Goal: Task Accomplishment & Management: Complete application form

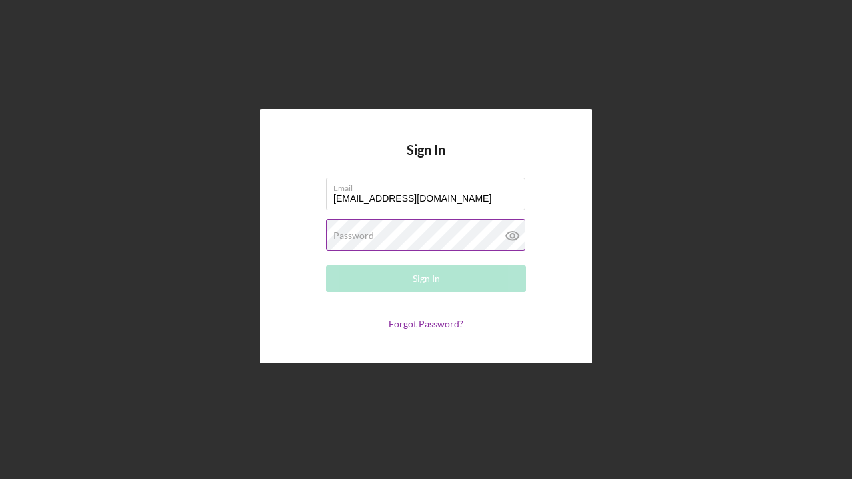
type input "[EMAIL_ADDRESS][DOMAIN_NAME]"
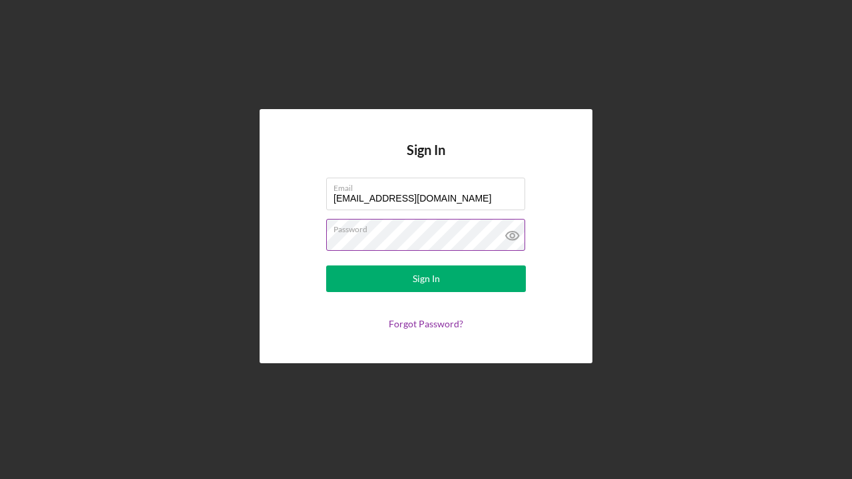
click at [426, 279] on button "Sign In" at bounding box center [426, 279] width 200 height 27
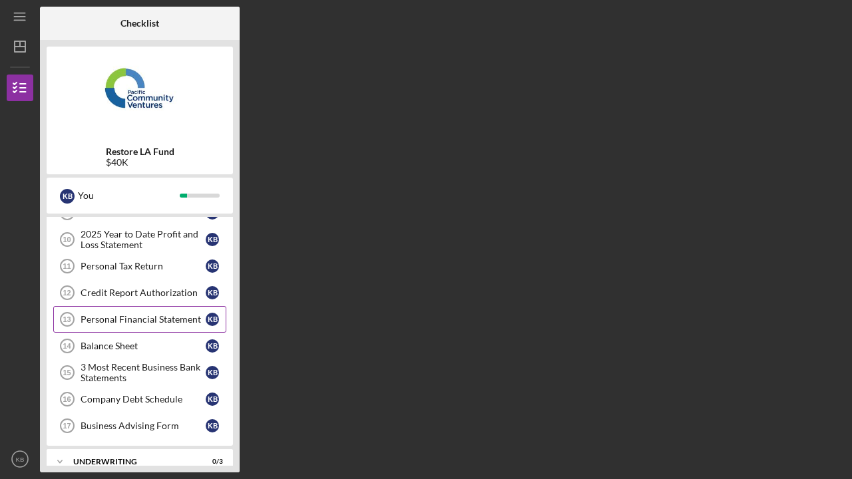
scroll to position [154, 0]
click at [154, 347] on div "Balance Sheet" at bounding box center [143, 346] width 125 height 11
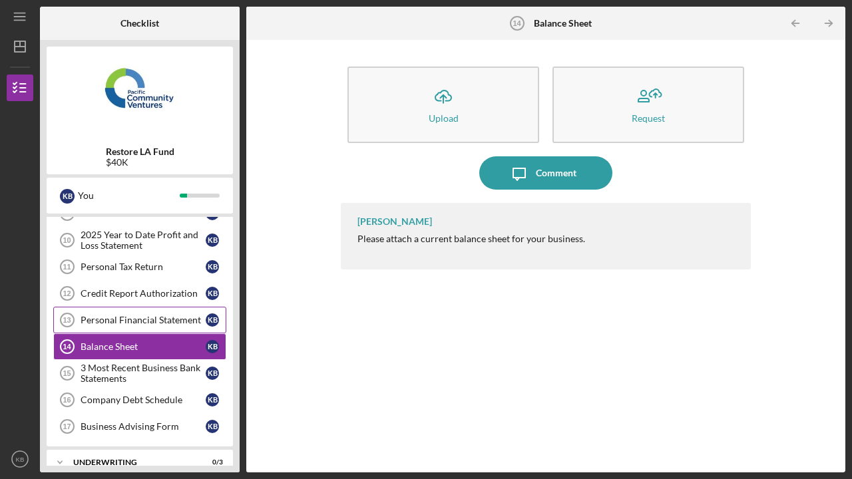
click at [174, 318] on div "Personal Financial Statement" at bounding box center [143, 320] width 125 height 11
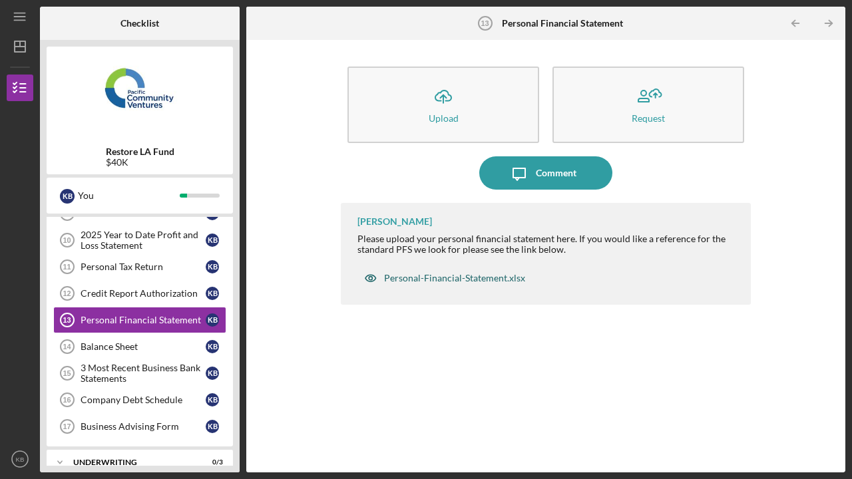
click at [448, 277] on div "Personal-Financial-Statement.xlsx" at bounding box center [454, 278] width 141 height 11
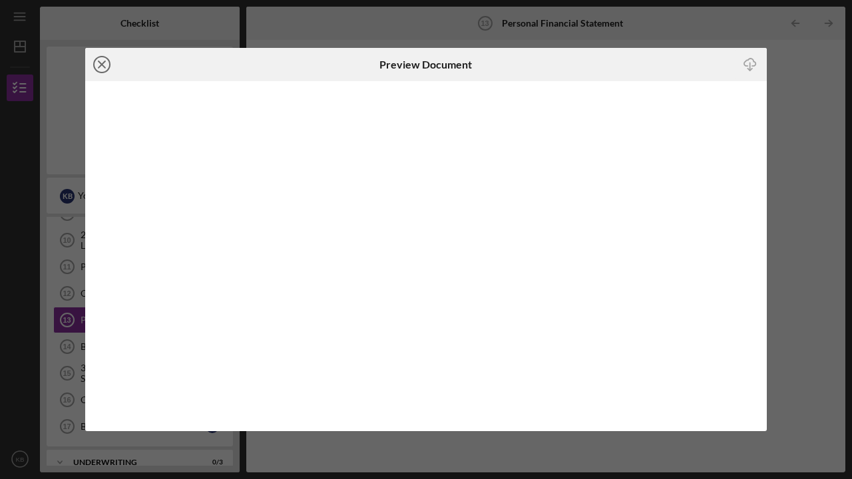
click at [105, 67] on line at bounding box center [102, 64] width 7 height 7
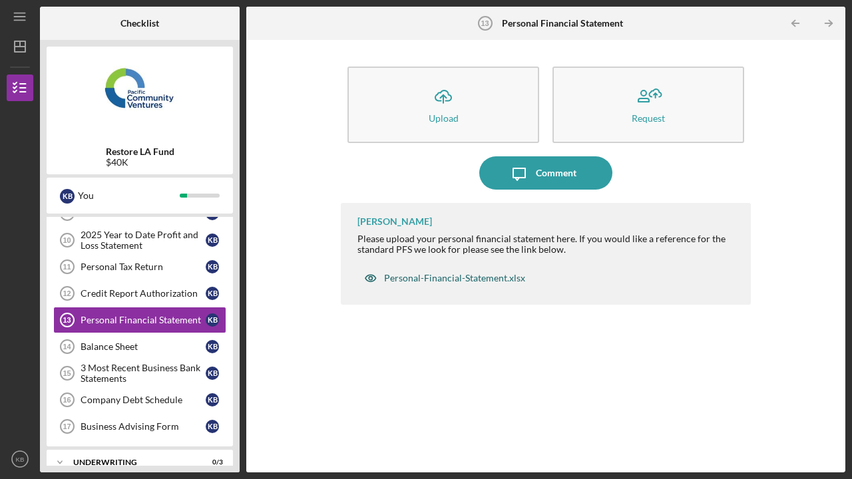
click at [431, 278] on div "Personal-Financial-Statement.xlsx" at bounding box center [454, 278] width 141 height 11
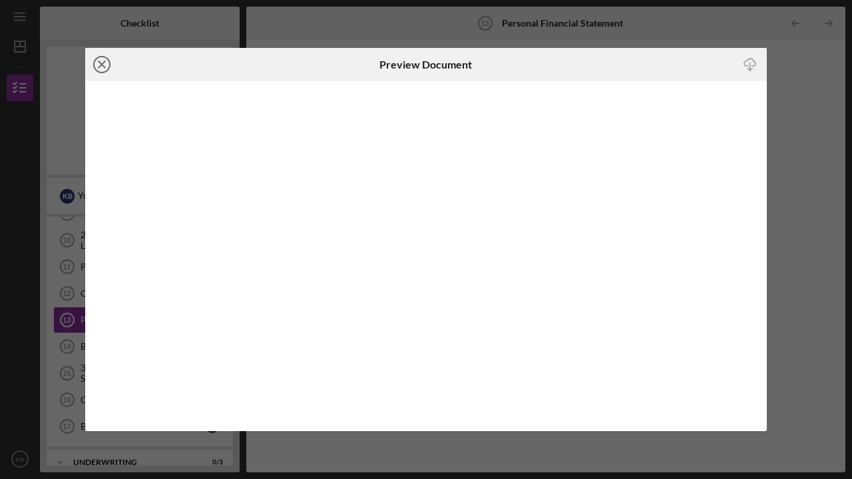
click at [101, 63] on line at bounding box center [102, 64] width 7 height 7
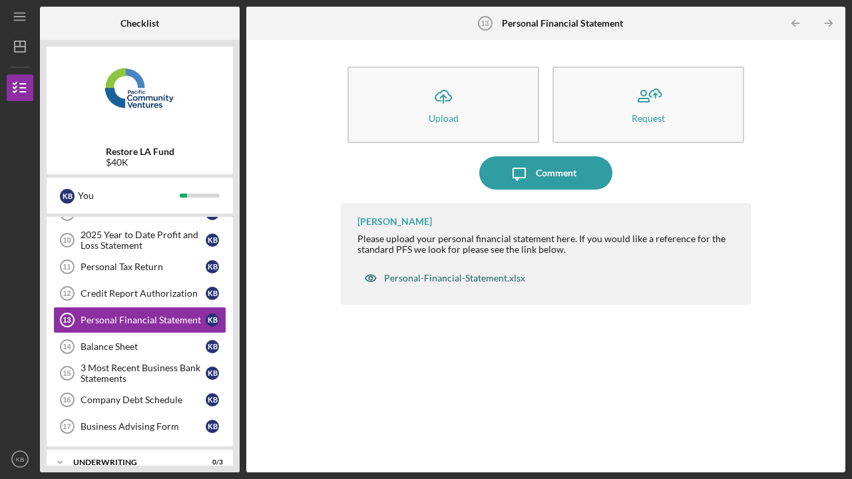
click at [510, 281] on div "Personal-Financial-Statement.xlsx" at bounding box center [454, 278] width 141 height 11
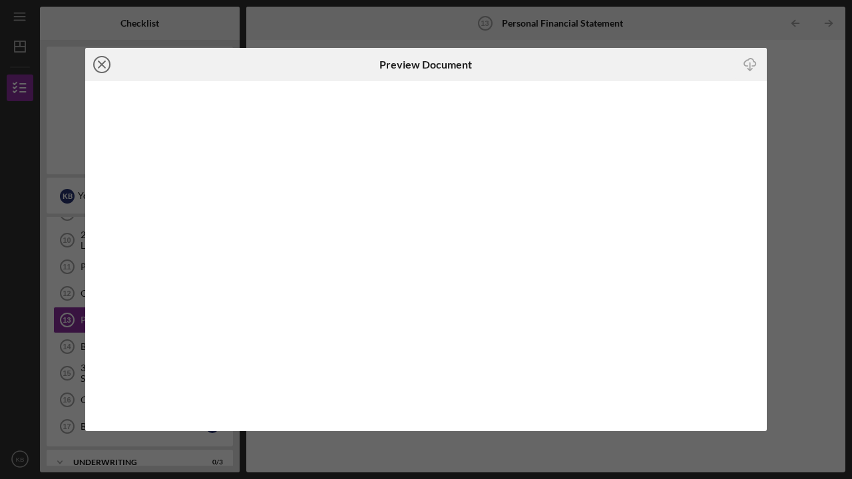
click at [105, 66] on icon "Icon/Close" at bounding box center [101, 64] width 33 height 33
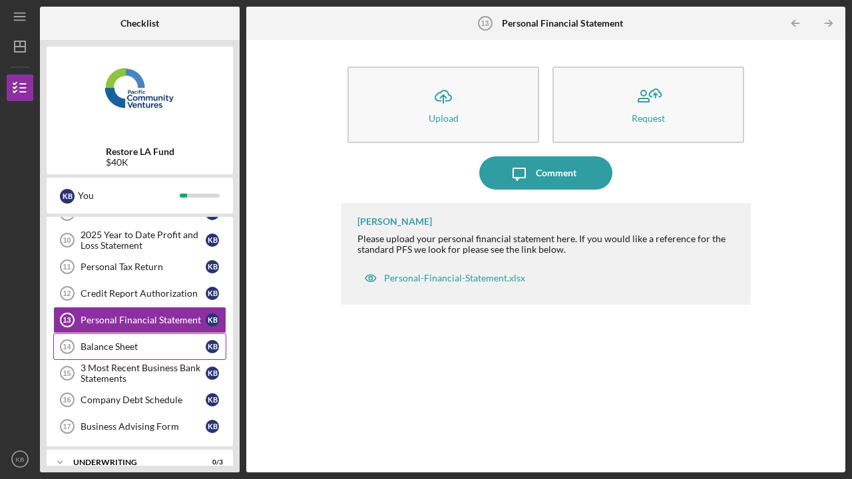
click at [163, 345] on div "Balance Sheet" at bounding box center [143, 346] width 125 height 11
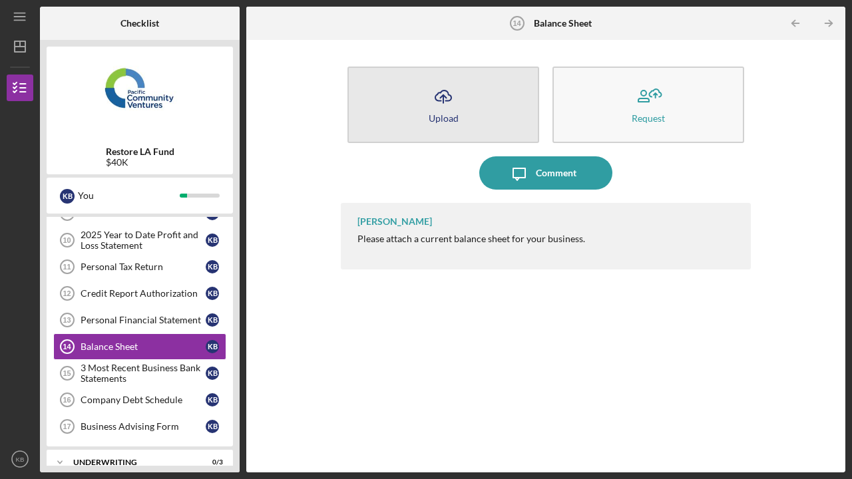
click at [450, 110] on icon "Icon/Upload" at bounding box center [443, 96] width 33 height 33
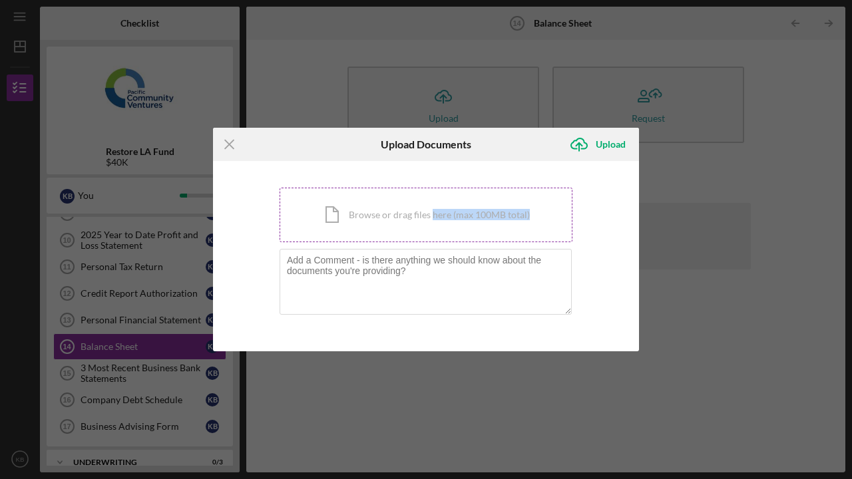
click at [432, 220] on div "Icon/Document Browse or drag files here (max 100MB total) Tap to choose files o…" at bounding box center [426, 215] width 293 height 55
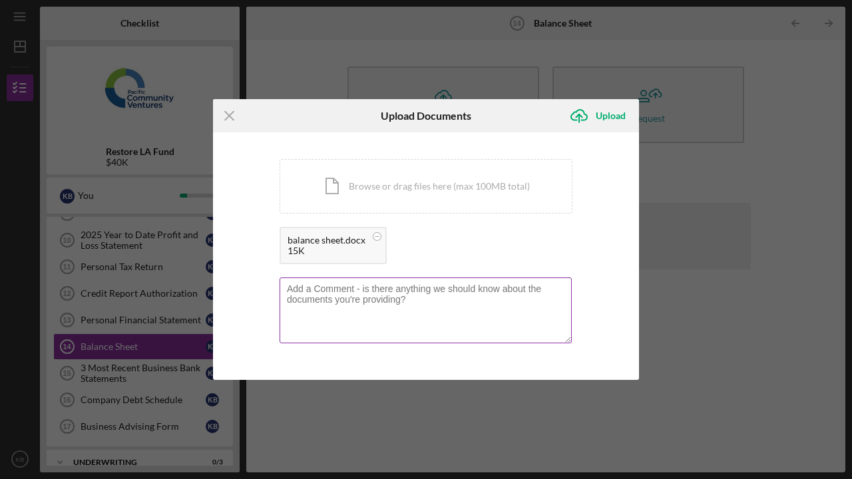
click at [493, 314] on textarea at bounding box center [426, 310] width 292 height 65
type textarea "this is the current balance sheet."
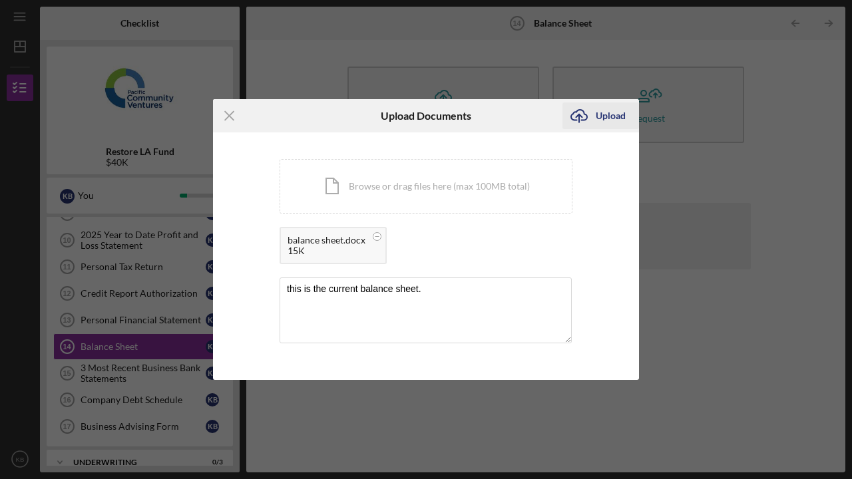
click at [608, 123] on div "Upload" at bounding box center [611, 116] width 30 height 27
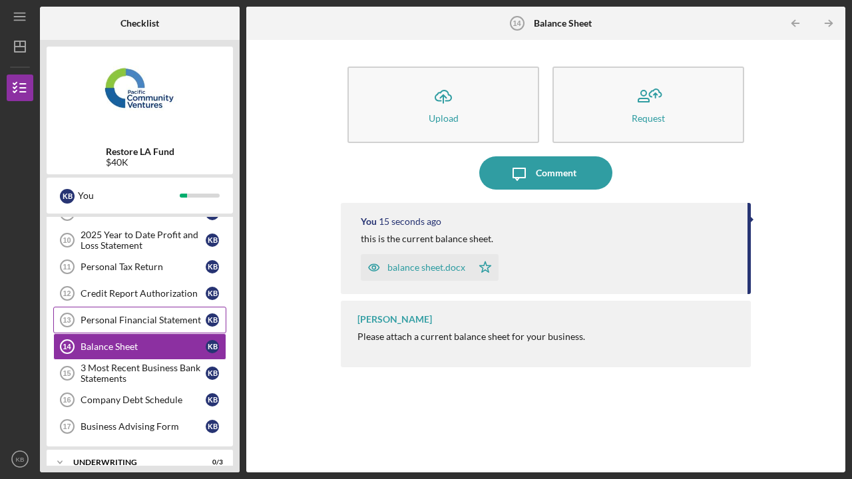
click at [142, 322] on div "Personal Financial Statement" at bounding box center [143, 320] width 125 height 11
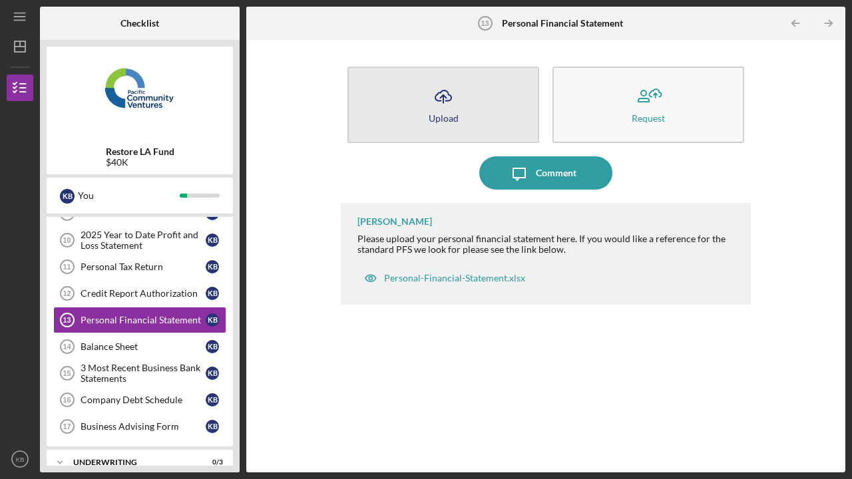
click at [444, 107] on icon "Icon/Upload" at bounding box center [443, 96] width 33 height 33
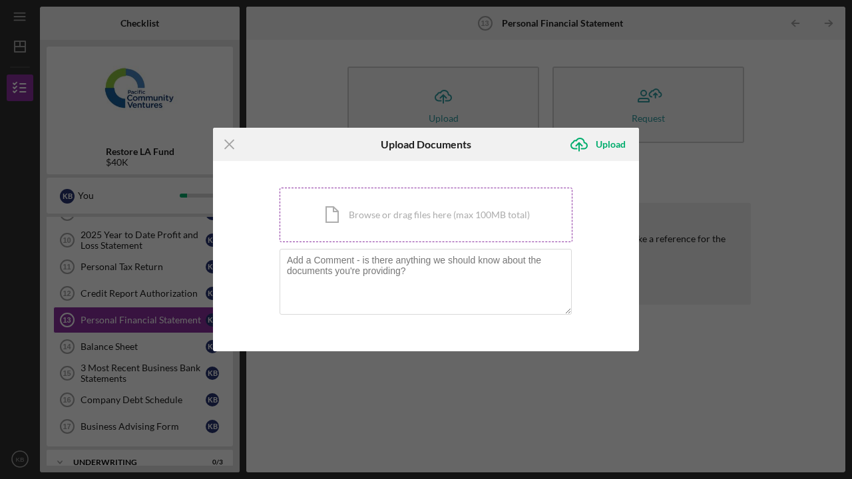
click at [411, 220] on div "Icon/Document Browse or drag files here (max 100MB total) Tap to choose files o…" at bounding box center [426, 215] width 293 height 55
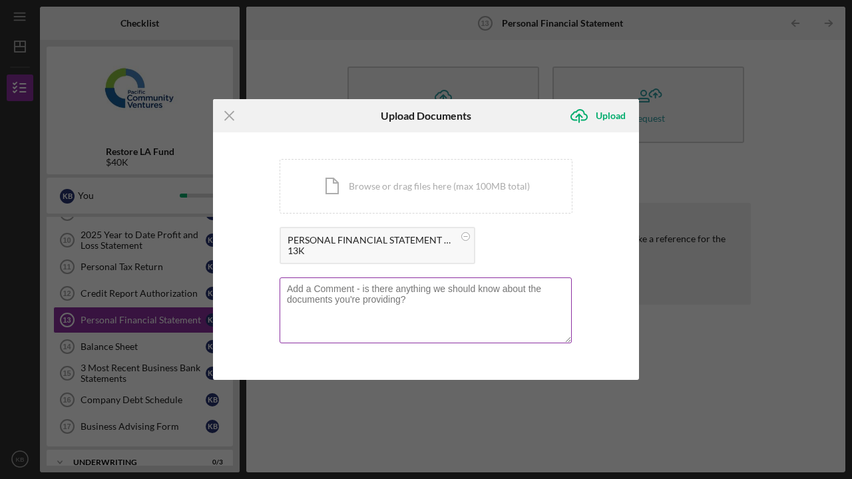
click at [493, 304] on textarea at bounding box center [426, 310] width 292 height 65
type textarea "I need this loan to rebuild the business, I am not doing good at all."
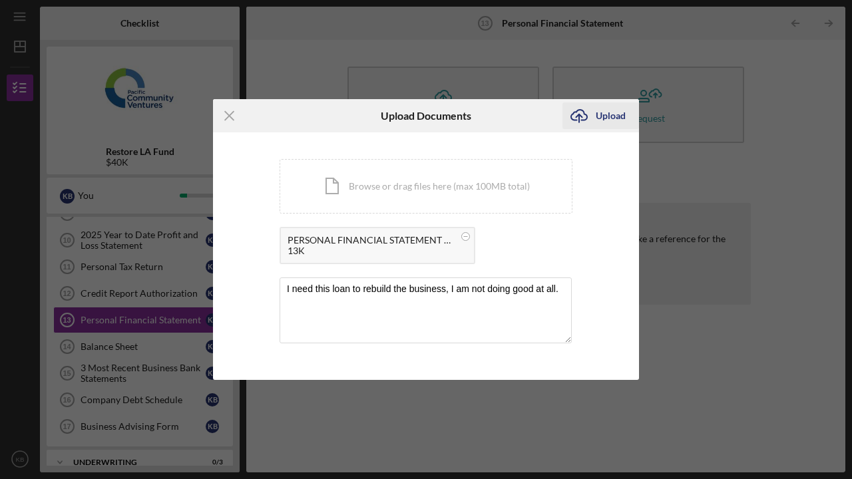
click at [606, 112] on div "Upload" at bounding box center [611, 116] width 30 height 27
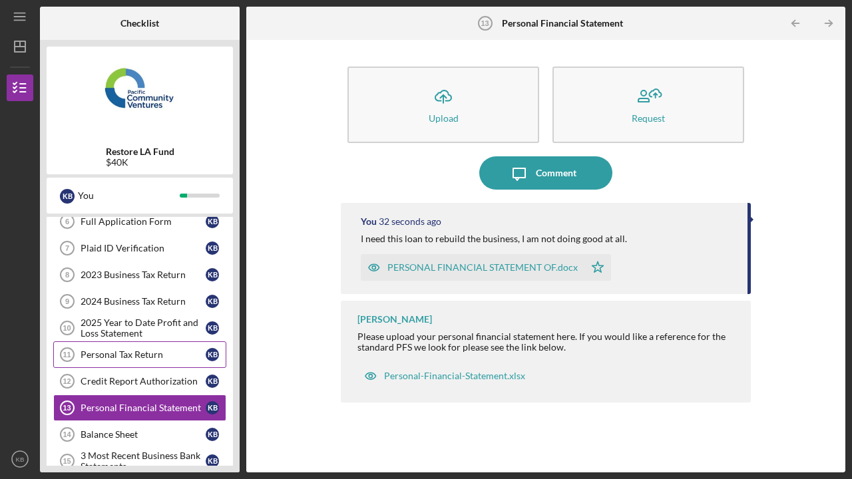
scroll to position [77, 0]
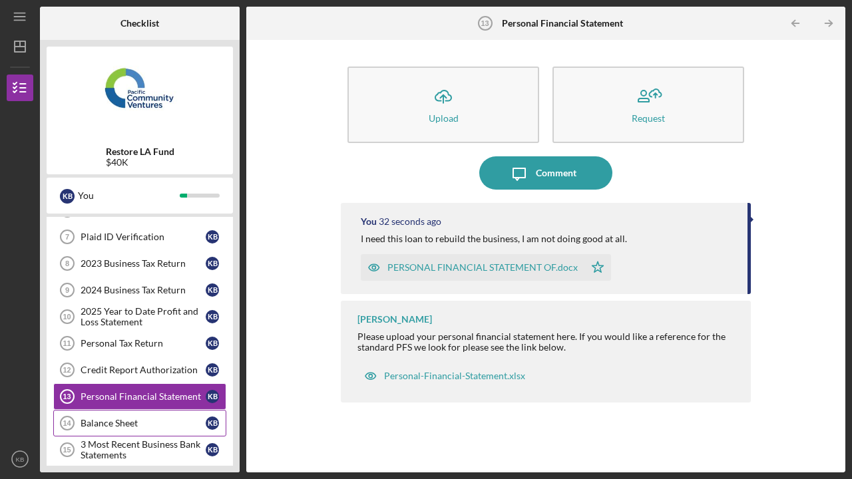
click at [150, 421] on div "Balance Sheet" at bounding box center [143, 423] width 125 height 11
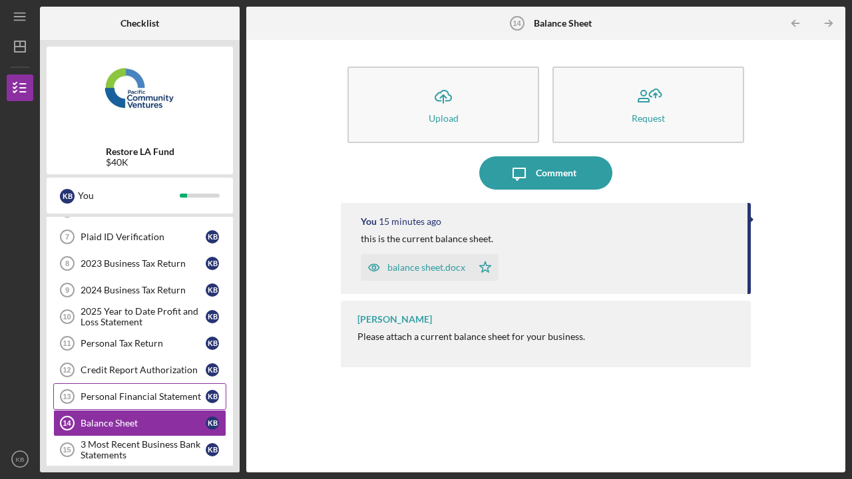
click at [150, 399] on div "Personal Financial Statement" at bounding box center [143, 396] width 125 height 11
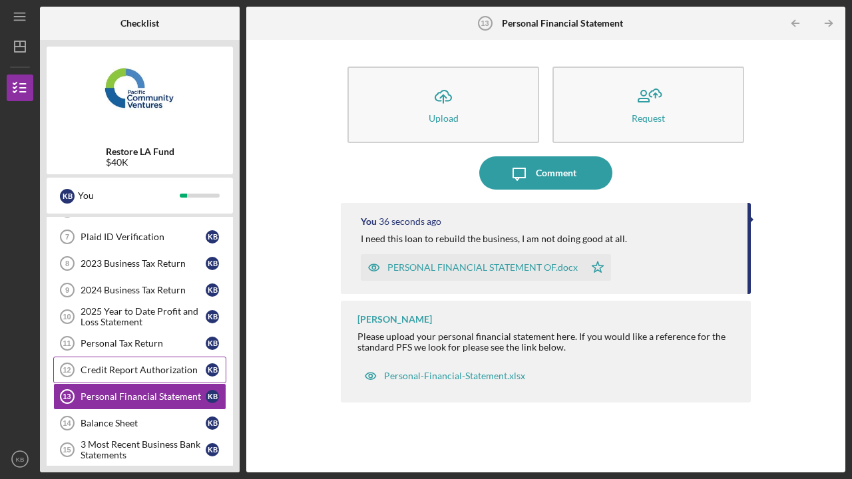
click at [153, 371] on div "Credit Report Authorization" at bounding box center [143, 370] width 125 height 11
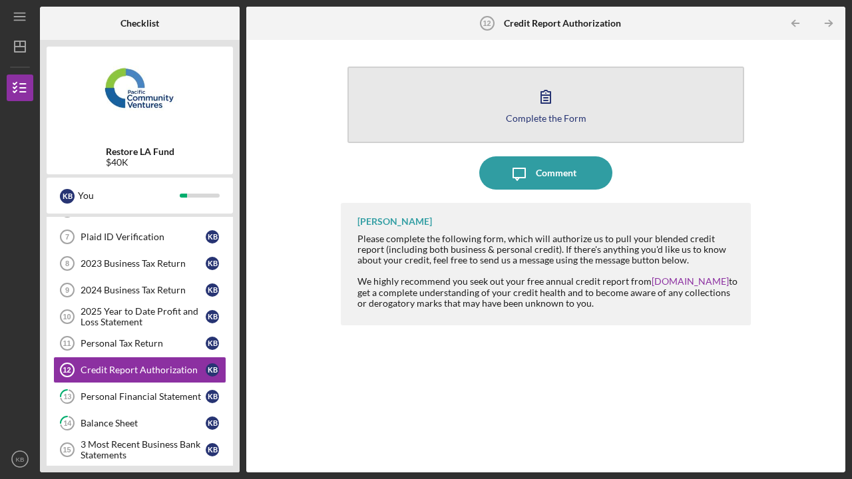
click at [554, 111] on icon "button" at bounding box center [545, 96] width 33 height 33
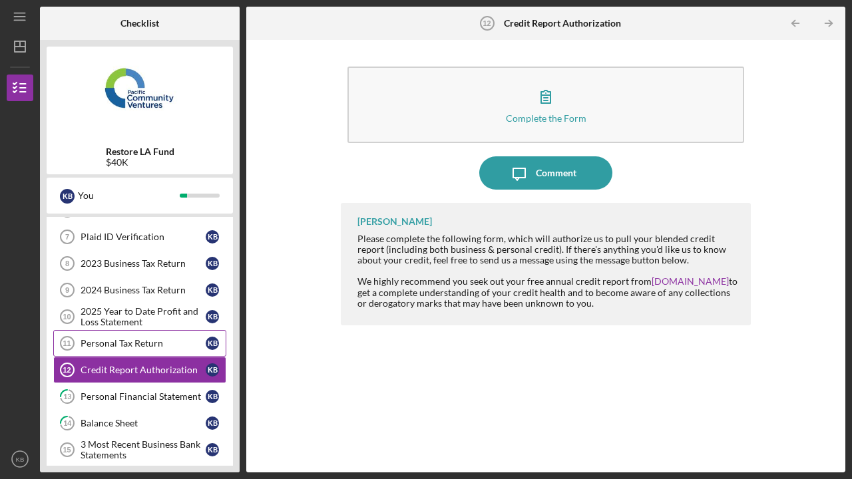
click at [174, 339] on div "Personal Tax Return" at bounding box center [143, 343] width 125 height 11
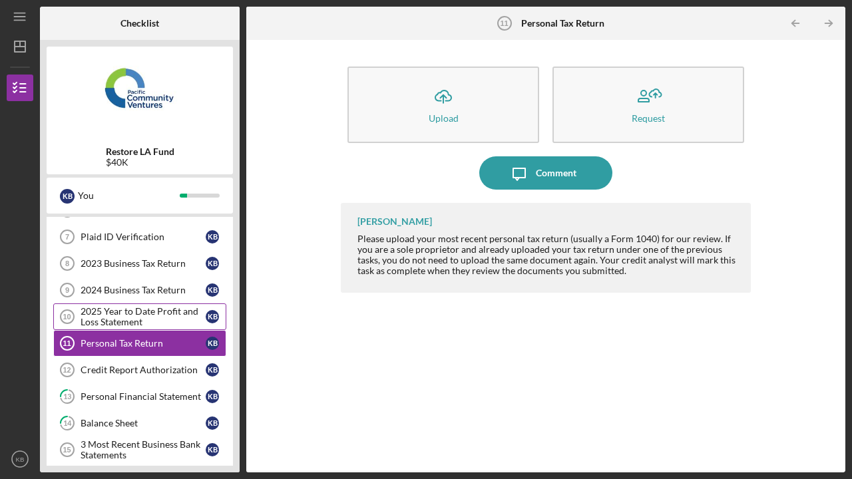
click at [162, 320] on div "2025 Year to Date Profit and Loss Statement" at bounding box center [143, 316] width 125 height 21
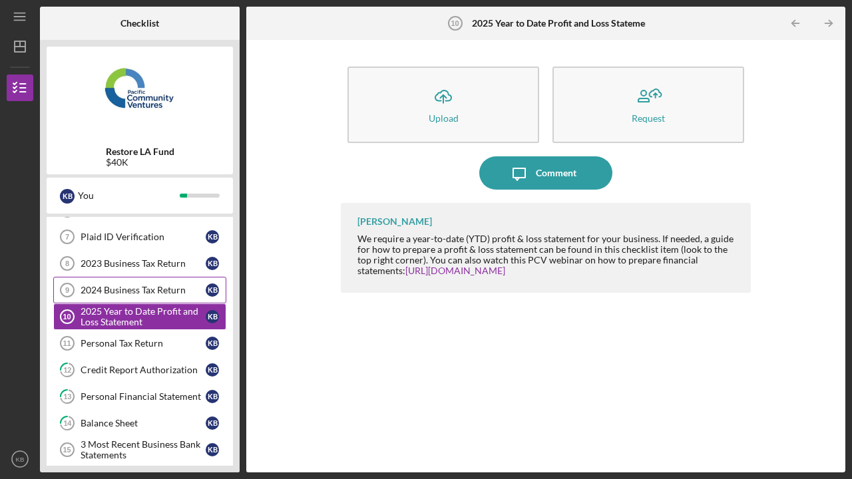
click at [154, 296] on link "2024 Business Tax Return 9 2024 Business Tax Return K B" at bounding box center [139, 290] width 173 height 27
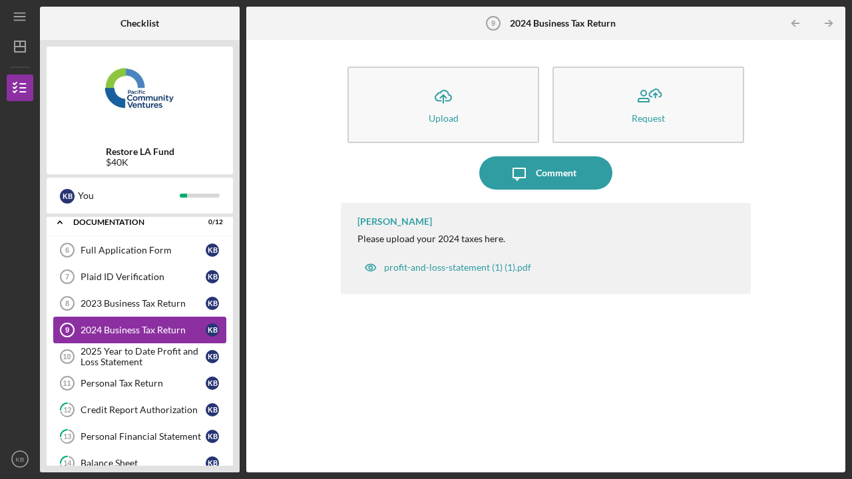
scroll to position [32, 0]
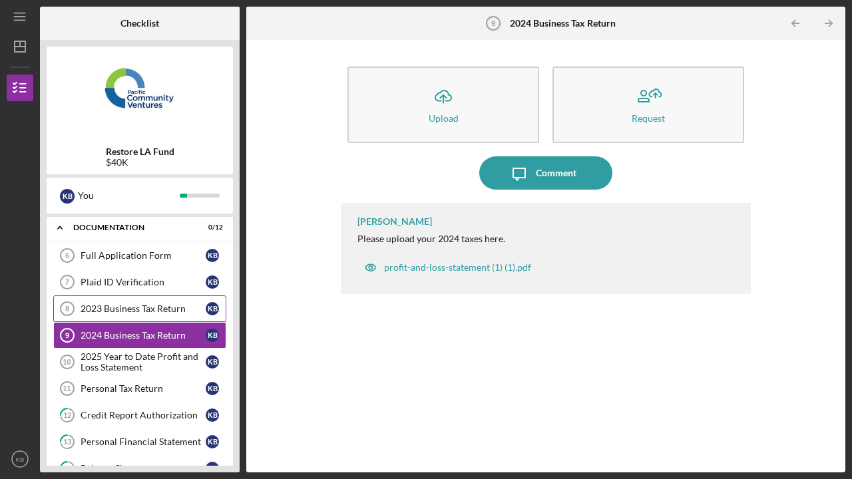
click at [151, 307] on div "2023 Business Tax Return" at bounding box center [143, 309] width 125 height 11
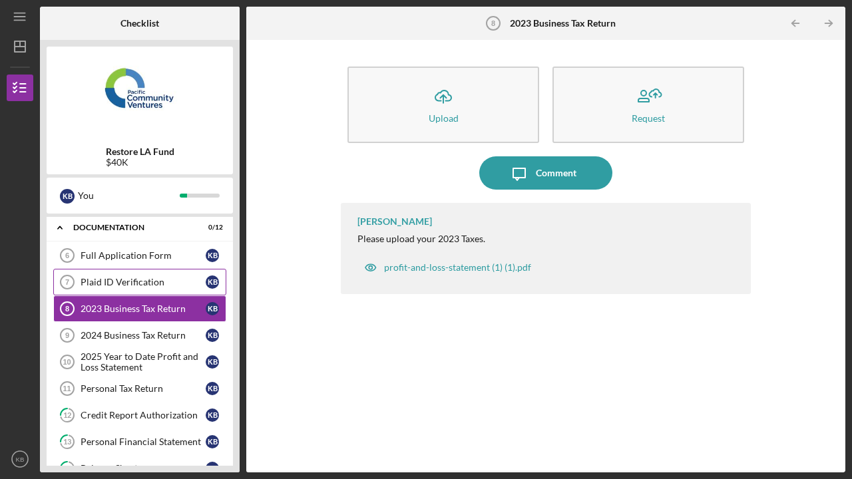
click at [140, 278] on div "Plaid ID Verification" at bounding box center [143, 282] width 125 height 11
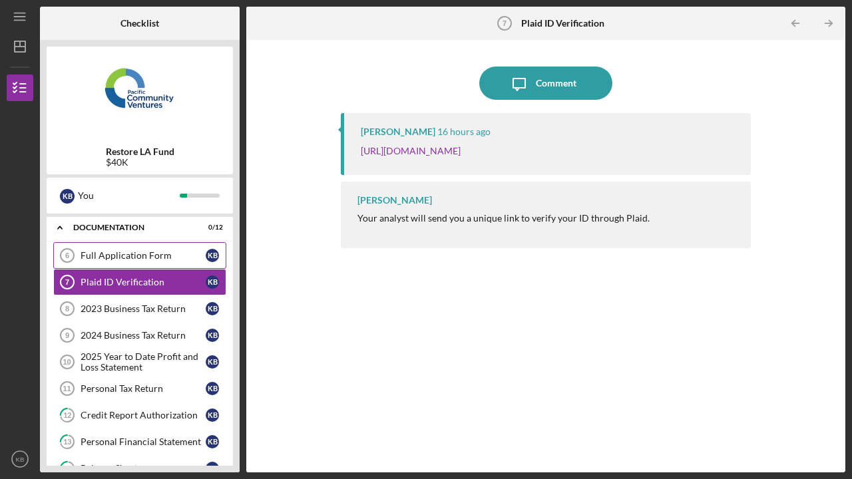
click at [138, 259] on div "Full Application Form" at bounding box center [143, 255] width 125 height 11
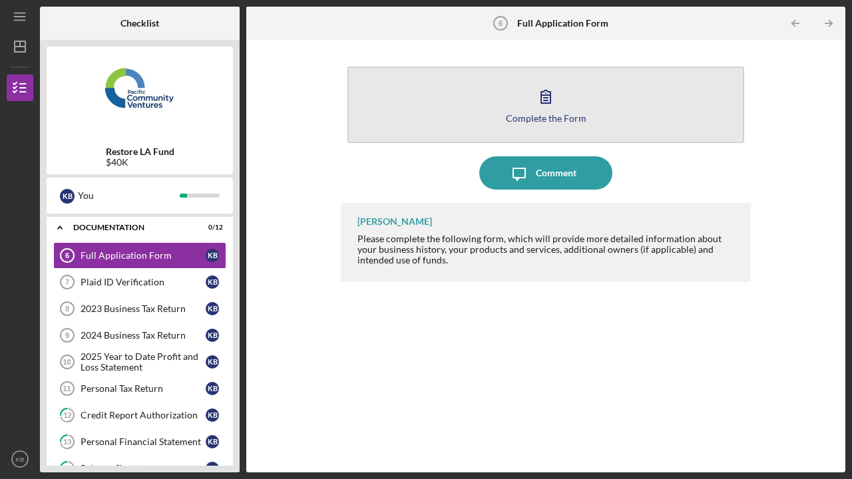
click at [505, 115] on button "Complete the Form Form" at bounding box center [545, 105] width 397 height 77
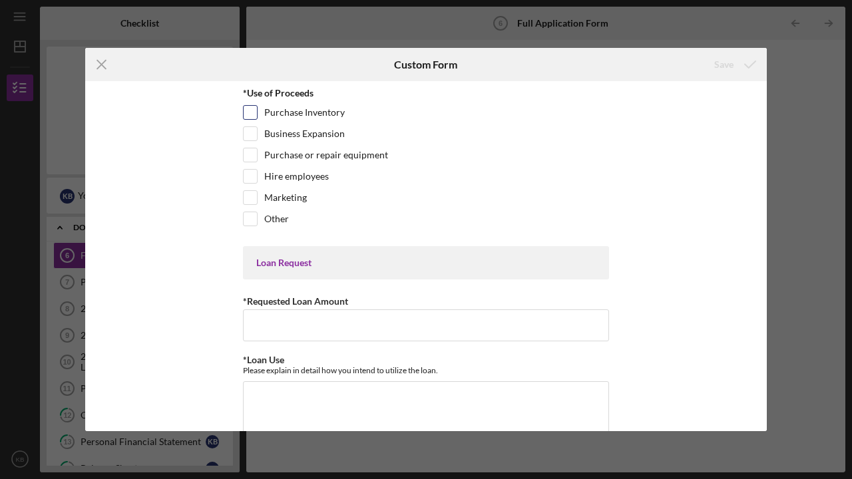
click at [250, 113] on input "Purchase Inventory" at bounding box center [250, 112] width 13 height 13
checkbox input "true"
click at [252, 156] on input "Purchase or repair equipment" at bounding box center [250, 154] width 13 height 13
checkbox input "true"
click at [250, 180] on input "Hire employees" at bounding box center [250, 176] width 13 height 13
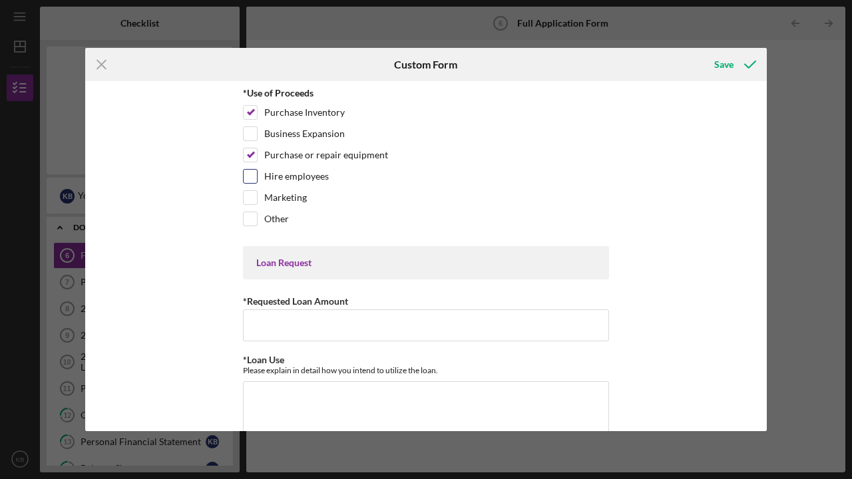
checkbox input "true"
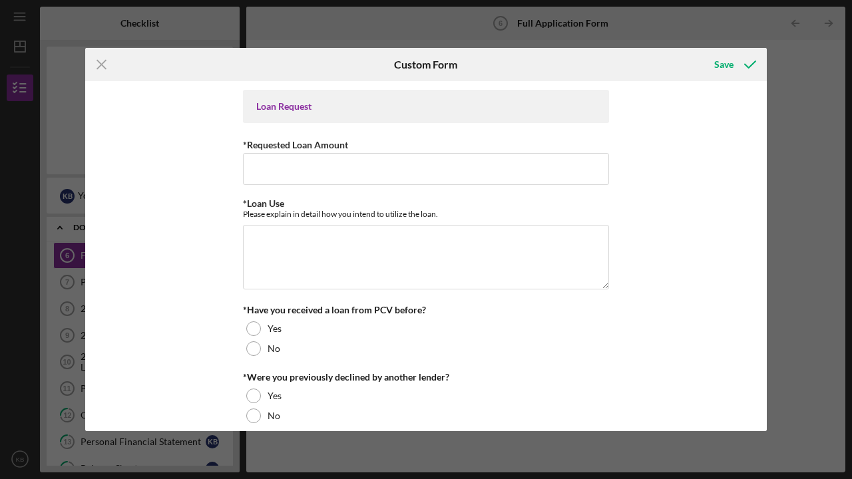
scroll to position [158, 0]
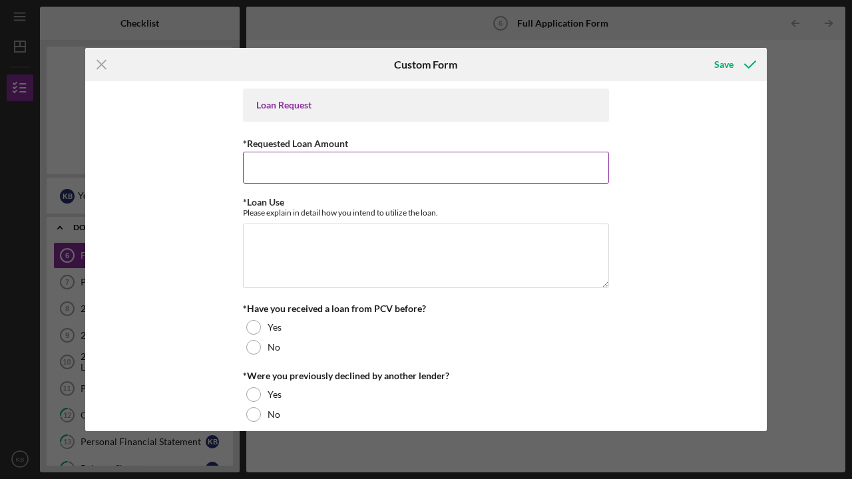
click at [322, 174] on input "*Requested Loan Amount" at bounding box center [426, 168] width 366 height 32
type input "$40,000"
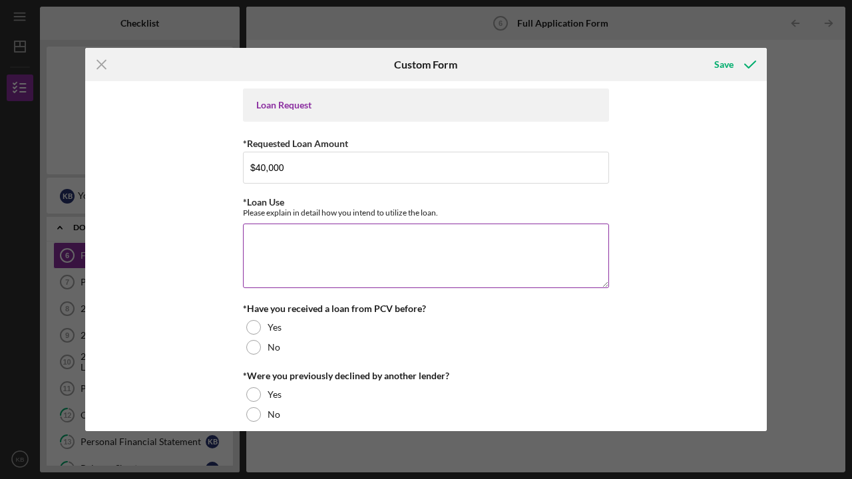
click at [305, 246] on textarea "*Loan Use" at bounding box center [426, 256] width 366 height 64
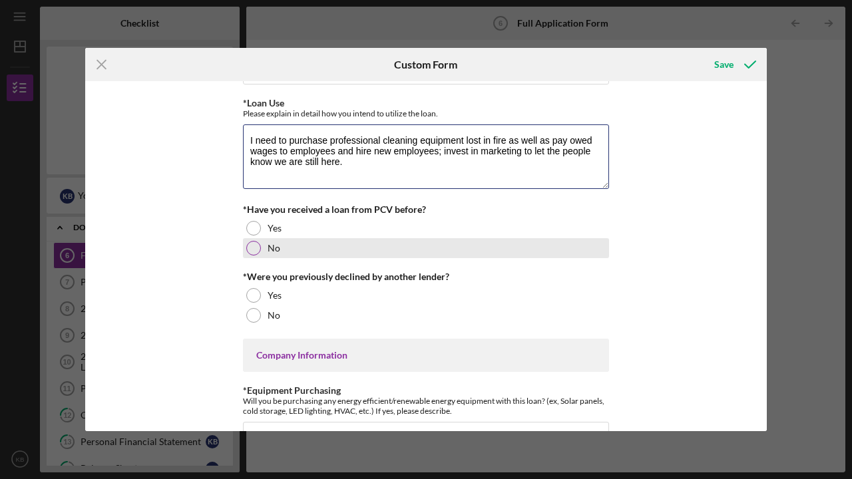
scroll to position [262, 0]
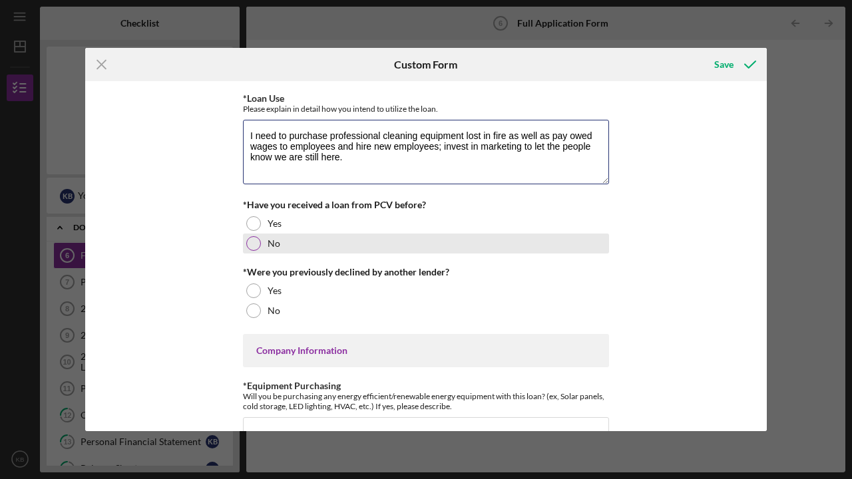
type textarea "I need to purchase professional cleaning equipment lost in fire as well as pay …"
click at [256, 243] on div at bounding box center [253, 243] width 15 height 15
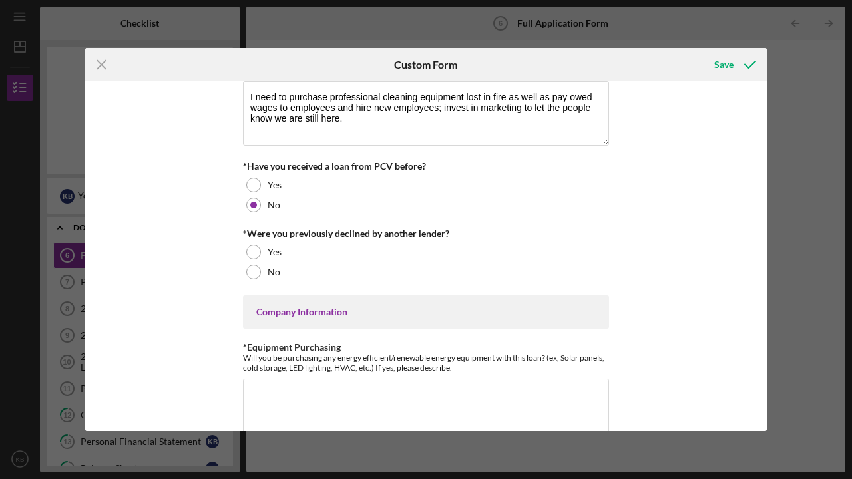
scroll to position [318, 0]
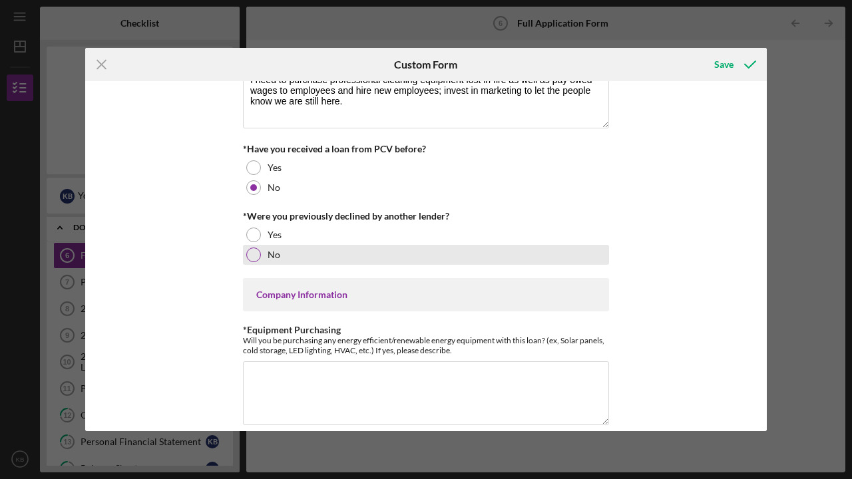
click at [255, 254] on div at bounding box center [253, 255] width 15 height 15
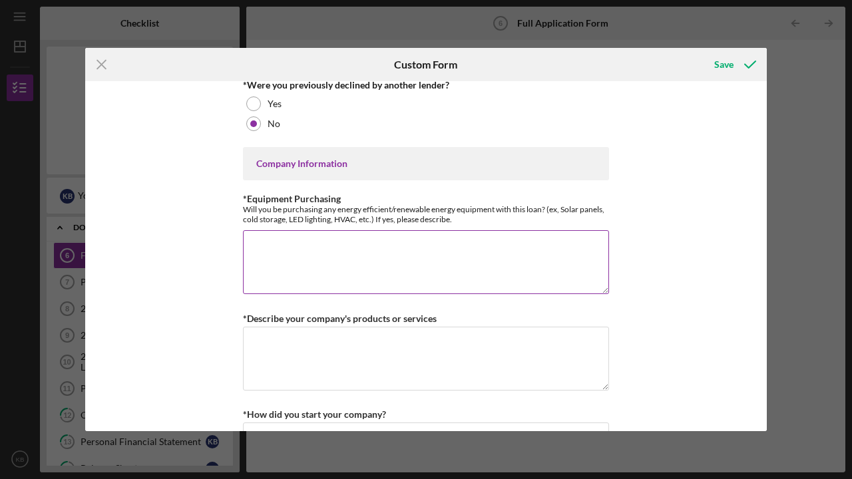
scroll to position [449, 0]
click at [339, 248] on textarea "*Equipment Purchasing" at bounding box center [426, 262] width 366 height 64
paste textarea "BUSINESS LOSS for DOMINICAN MAMI CLEANERS LLC: Performer 20 Automatic Floor Scr…"
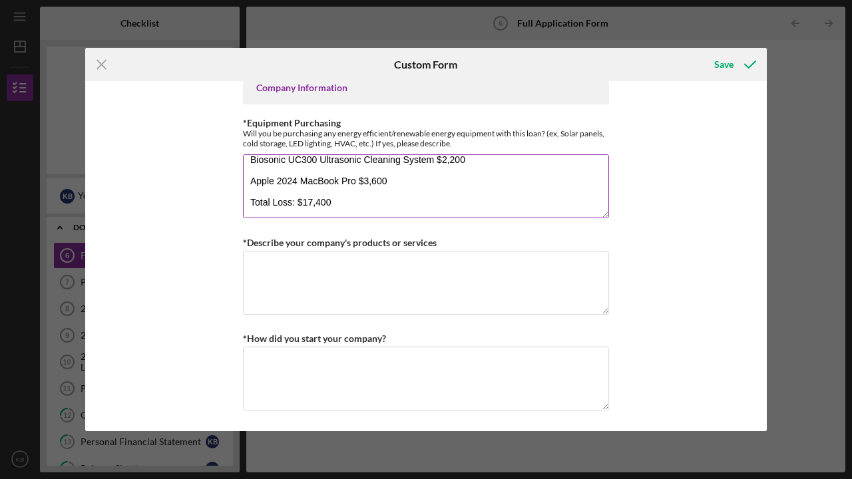
scroll to position [547, 0]
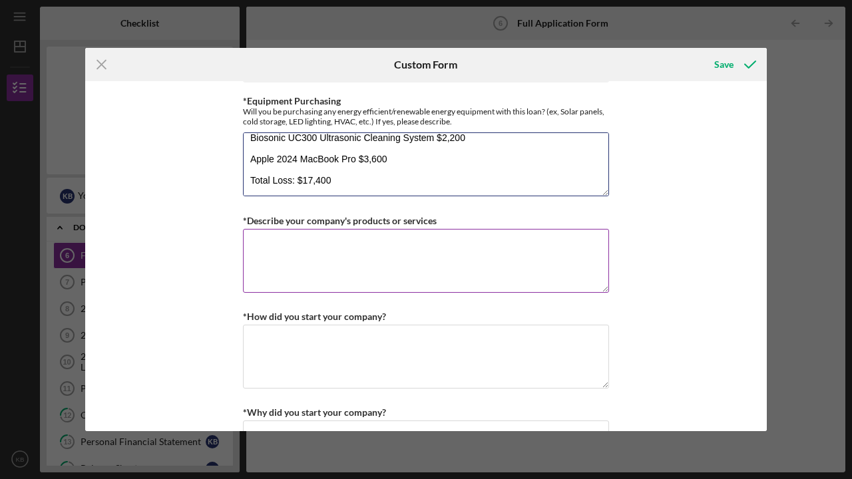
type textarea "BUSINESS LOSS for DOMINICAN MAMI CLEANERS LLC: Performer 20 Automatic Floor Scr…"
click at [443, 258] on textarea "*Describe your company's products or services" at bounding box center [426, 261] width 366 height 64
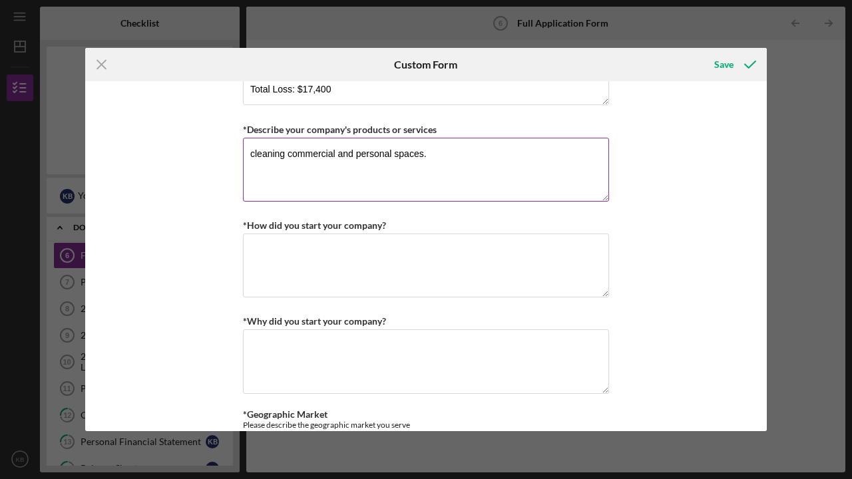
scroll to position [669, 0]
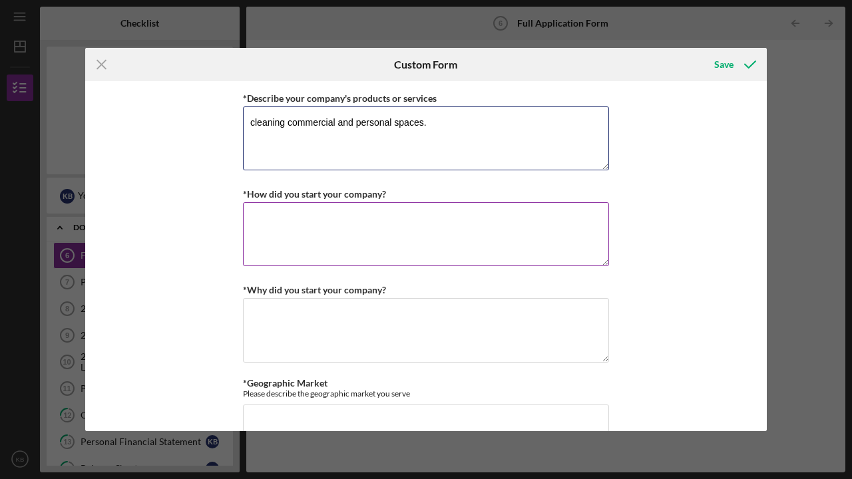
type textarea "cleaning commercial and personal spaces."
click at [413, 233] on textarea "*How did you start your company?" at bounding box center [426, 234] width 366 height 64
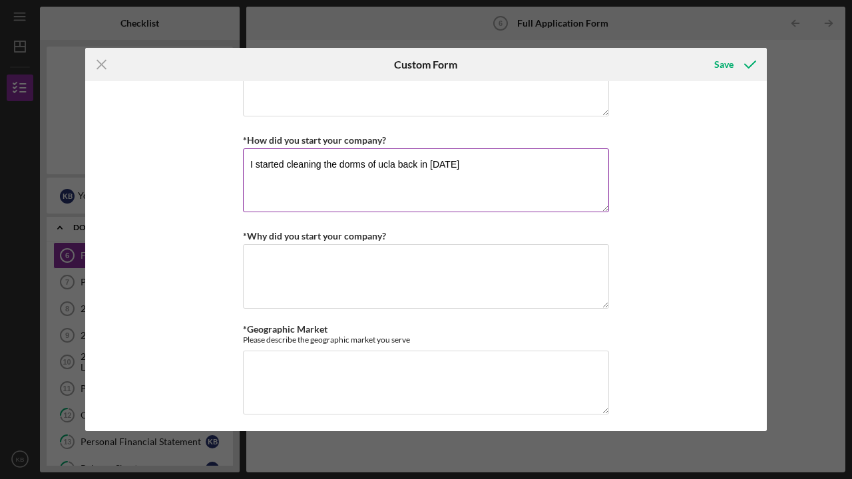
scroll to position [734, 0]
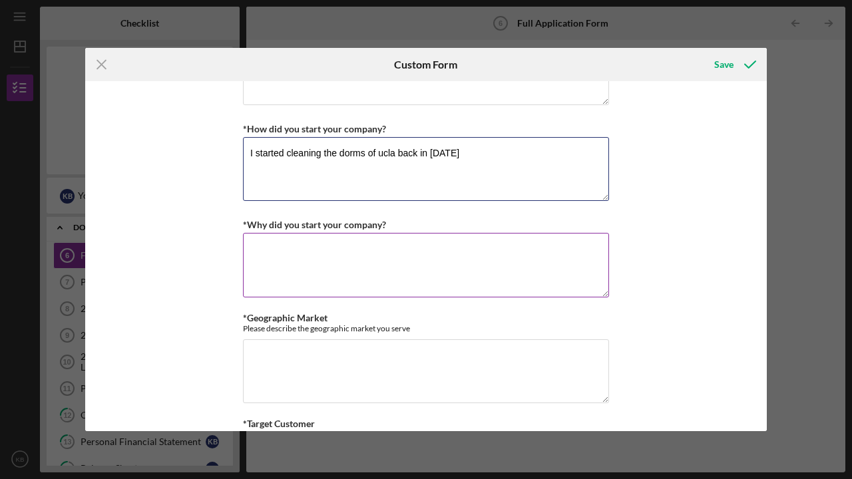
type textarea "I started cleaning the dorms of ucla back in [DATE]"
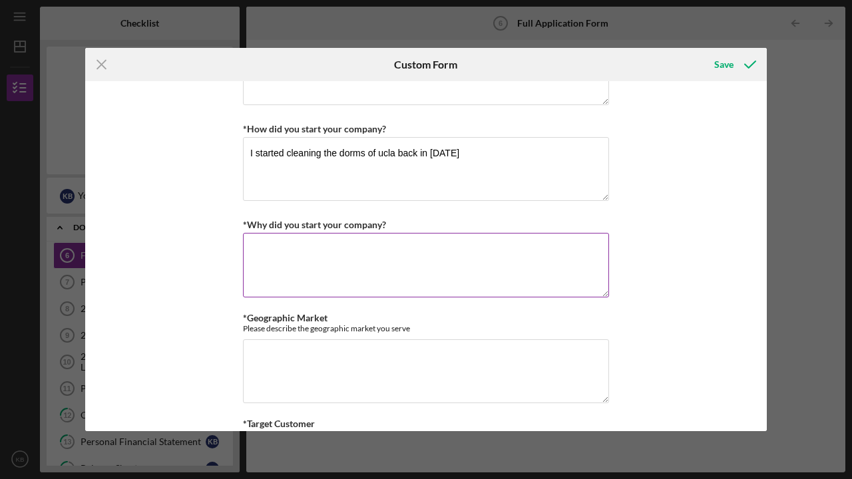
click at [406, 240] on textarea "*Why did you start your company?" at bounding box center [426, 265] width 366 height 64
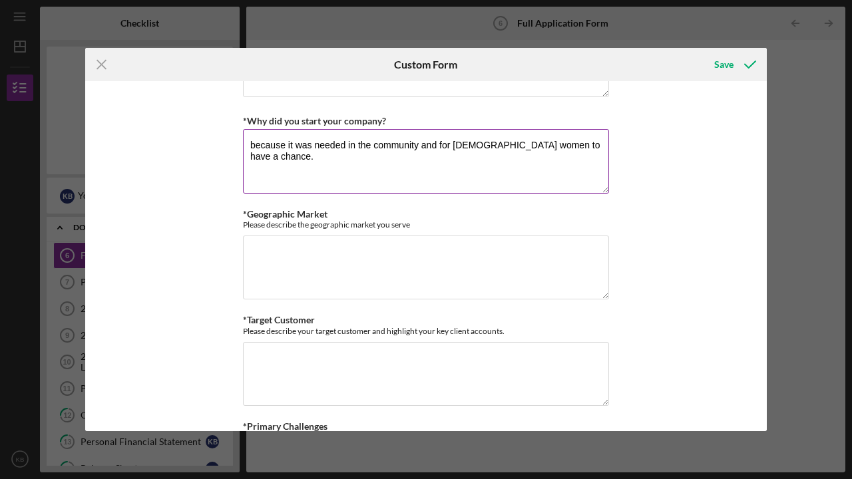
scroll to position [855, 0]
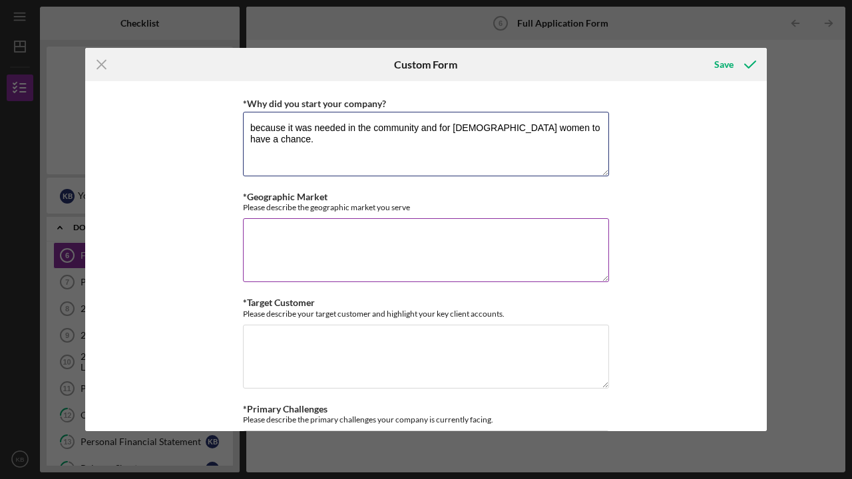
type textarea "because it was needed in the community and for [DEMOGRAPHIC_DATA] women to have…"
click at [360, 226] on textarea "*Geographic Market" at bounding box center [426, 250] width 366 height 64
type textarea "l"
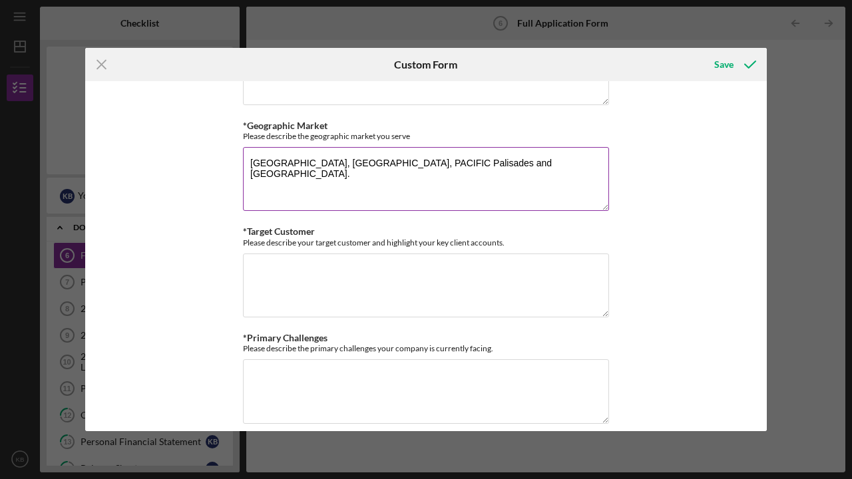
scroll to position [941, 0]
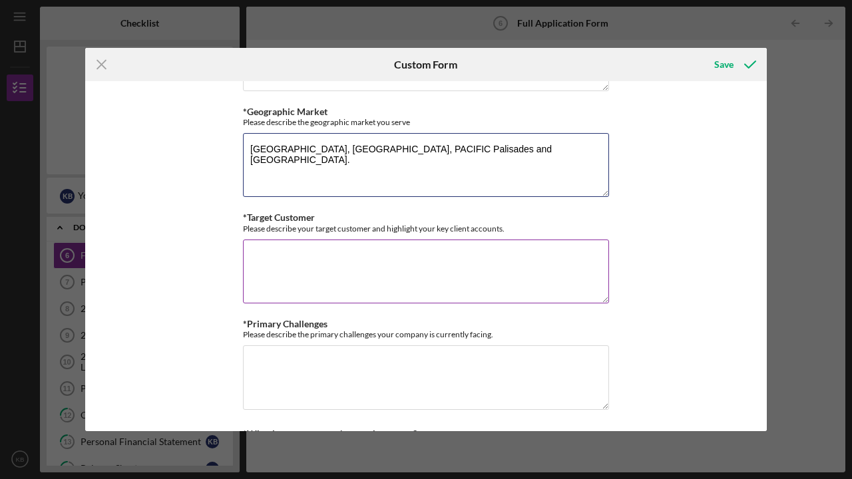
type textarea "[GEOGRAPHIC_DATA], [GEOGRAPHIC_DATA], PACIFIC Palisades and [GEOGRAPHIC_DATA]."
click at [349, 252] on textarea "*Target Customer" at bounding box center [426, 272] width 366 height 64
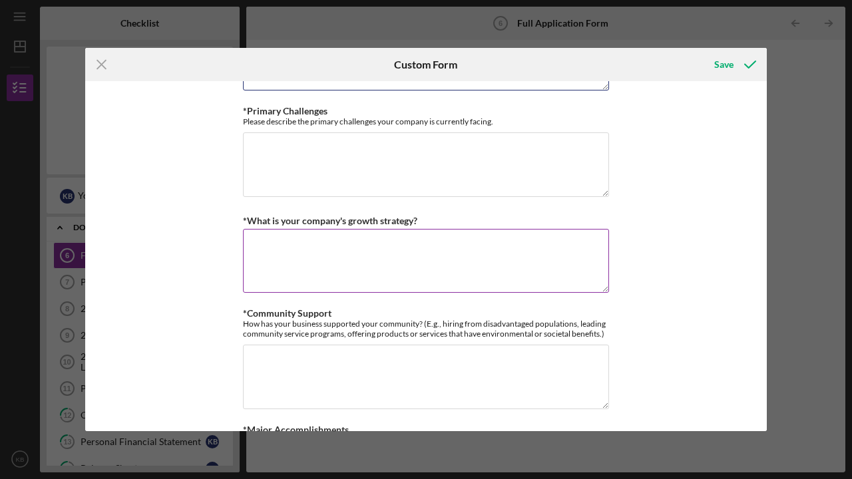
scroll to position [1157, 0]
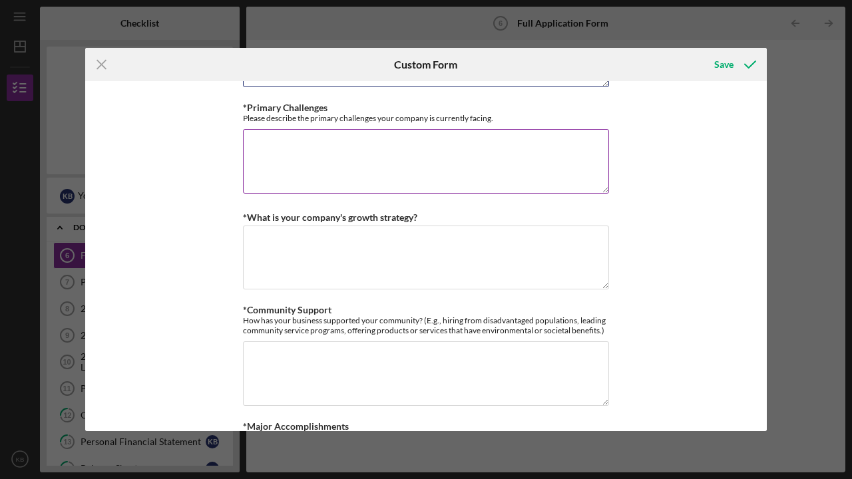
type textarea "commercial properties as well as big homes and hills mansions."
click at [298, 163] on textarea "*Primary Challenges" at bounding box center [426, 161] width 366 height 64
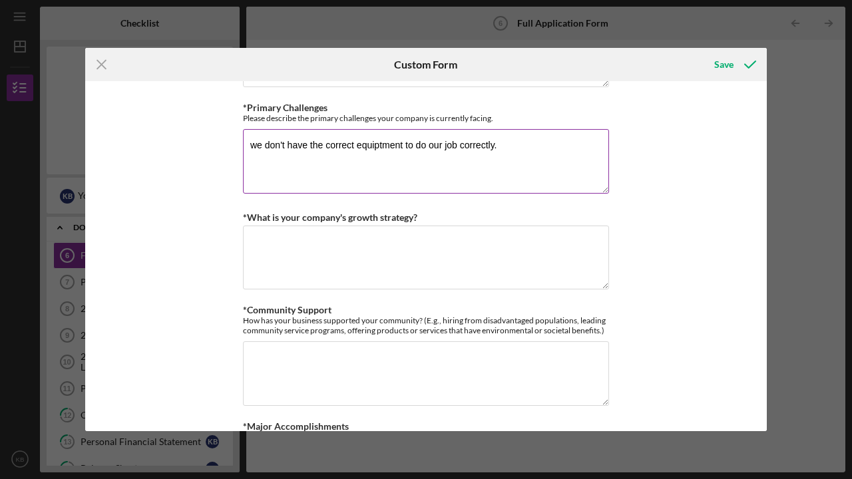
click at [373, 142] on textarea "we don't have the correct equiptment to do our job correctly." at bounding box center [426, 161] width 366 height 64
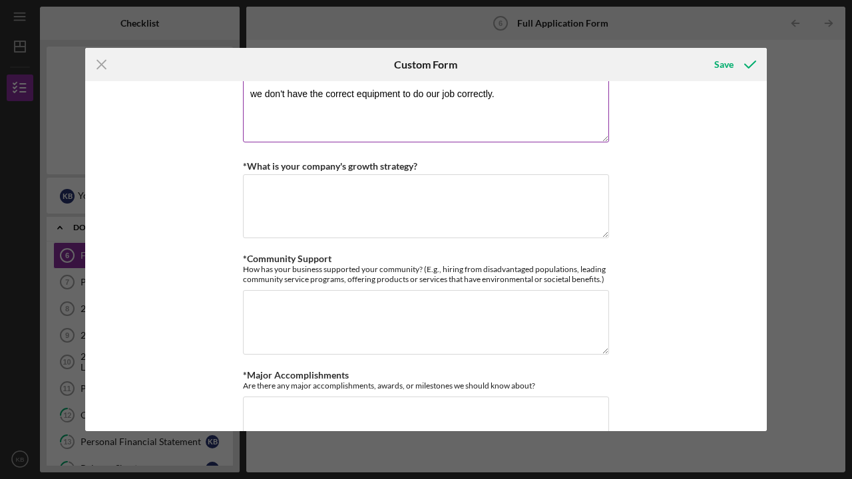
scroll to position [1212, 0]
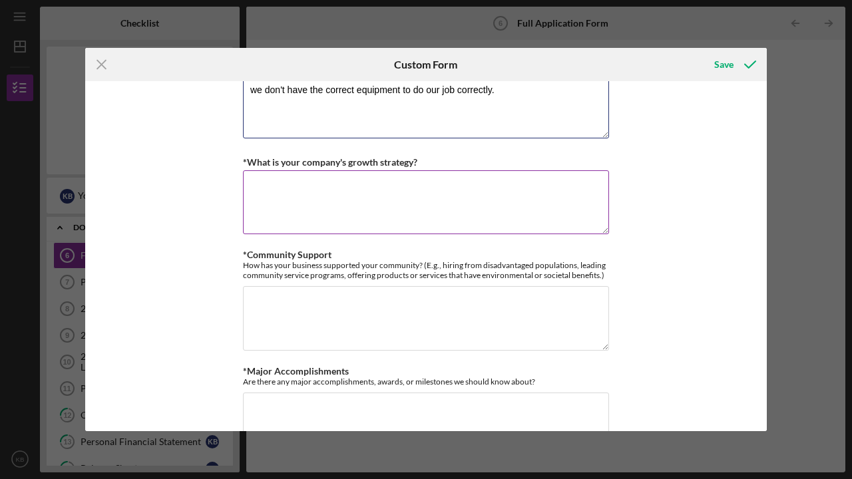
type textarea "we don't have the correct equipment to do our job correctly."
click at [388, 189] on textarea "*What is your company's growth strategy?" at bounding box center [426, 202] width 366 height 64
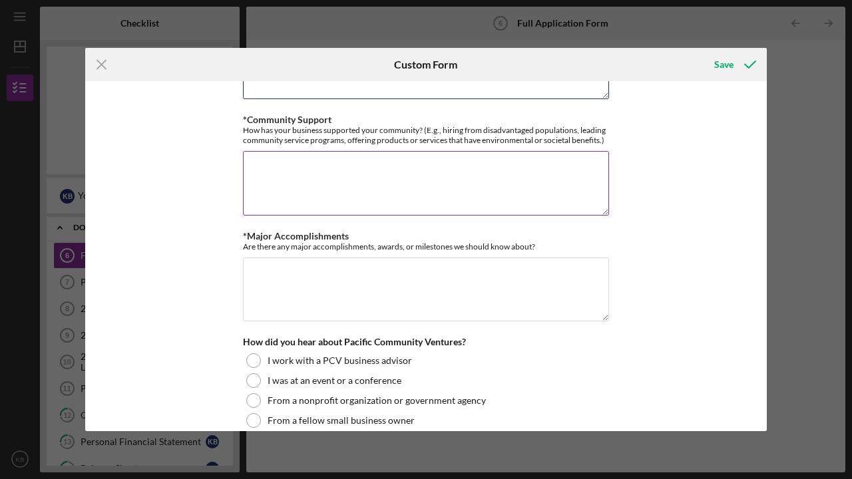
scroll to position [1345, 0]
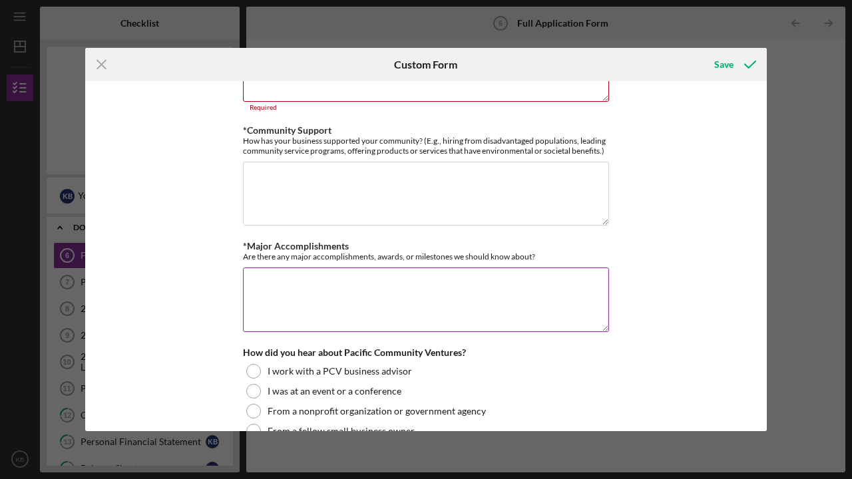
click at [359, 279] on textarea "*Major Accomplishments" at bounding box center [426, 300] width 366 height 64
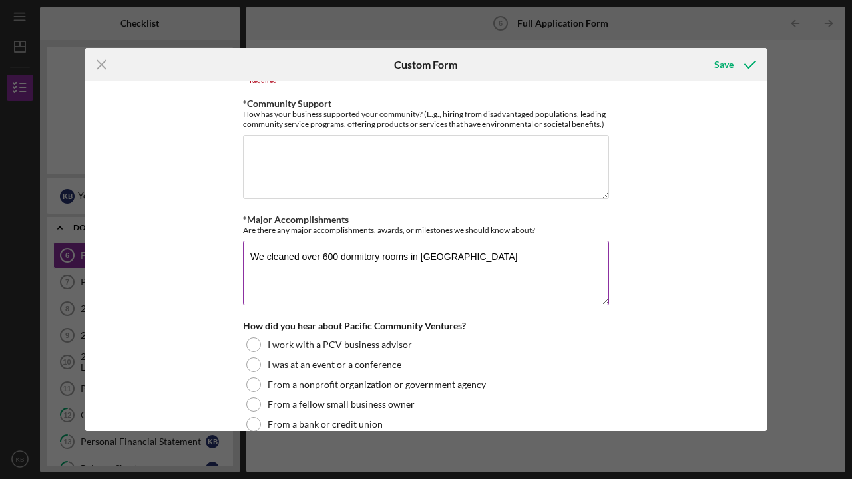
scroll to position [1420, 0]
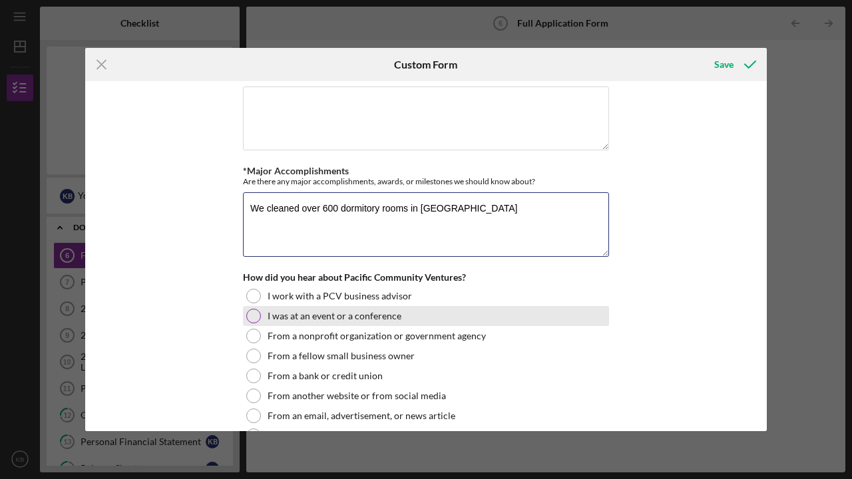
type textarea "We cleaned over 600 dormitory rooms in [GEOGRAPHIC_DATA]"
click at [250, 312] on div at bounding box center [253, 316] width 15 height 15
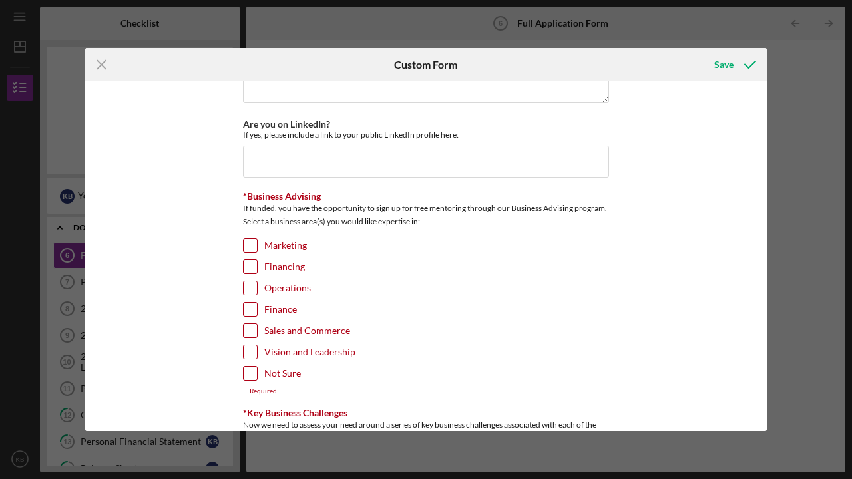
scroll to position [2006, 0]
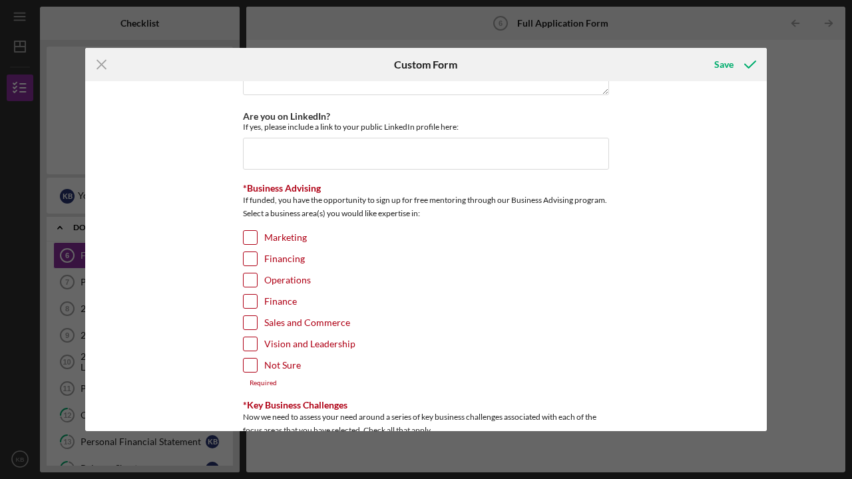
click at [251, 252] on input "Financing" at bounding box center [250, 258] width 13 height 13
checkbox input "true"
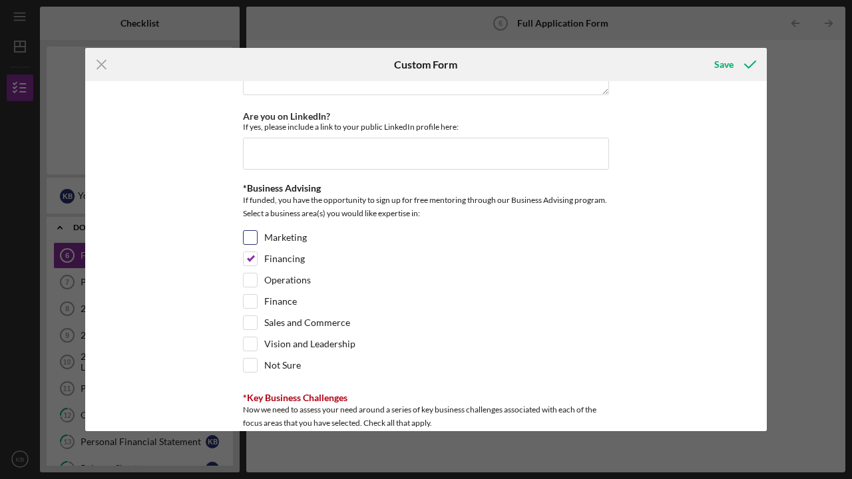
click at [250, 236] on input "Marketing" at bounding box center [250, 237] width 13 height 13
checkbox input "true"
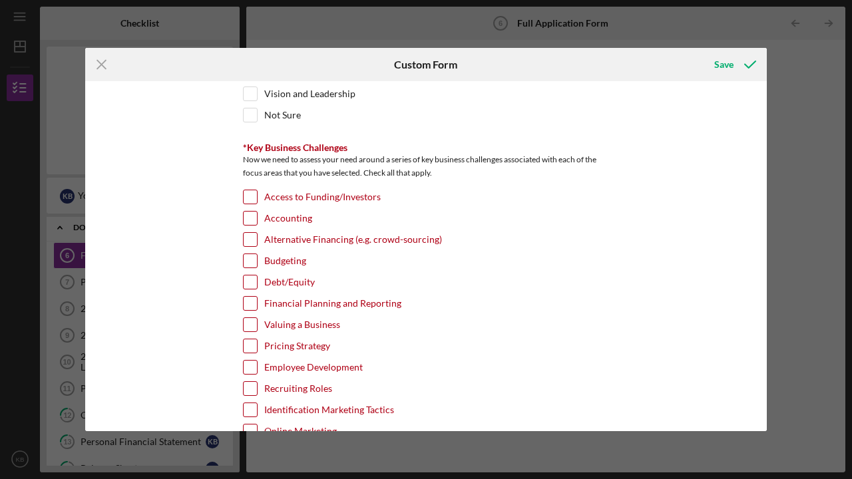
scroll to position [2259, 0]
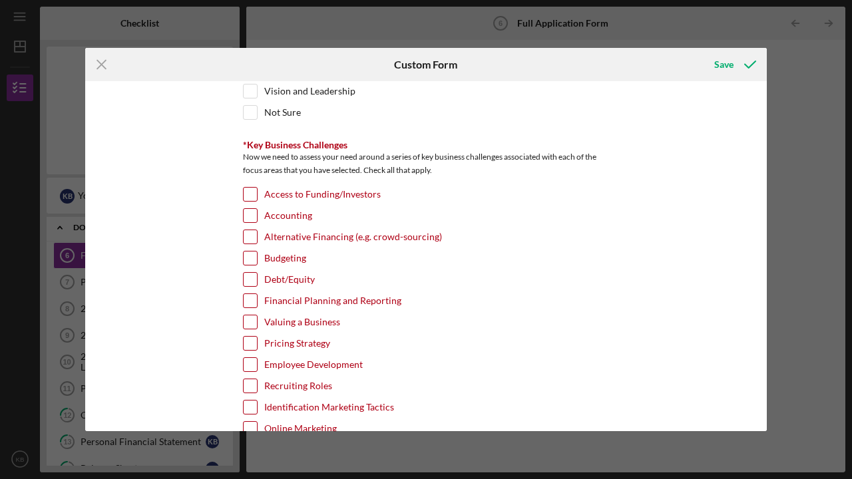
click at [246, 188] on input "Access to Funding/Investors" at bounding box center [250, 194] width 13 height 13
checkbox input "true"
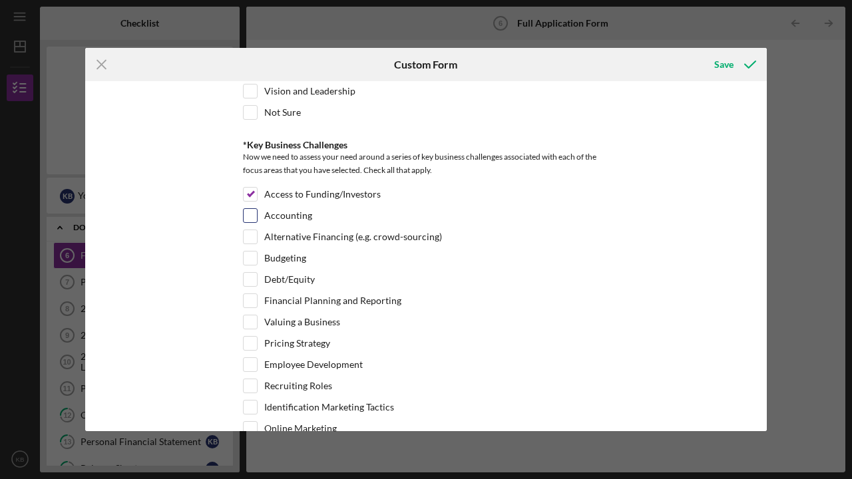
click at [250, 209] on input "Accounting" at bounding box center [250, 215] width 13 height 13
checkbox input "true"
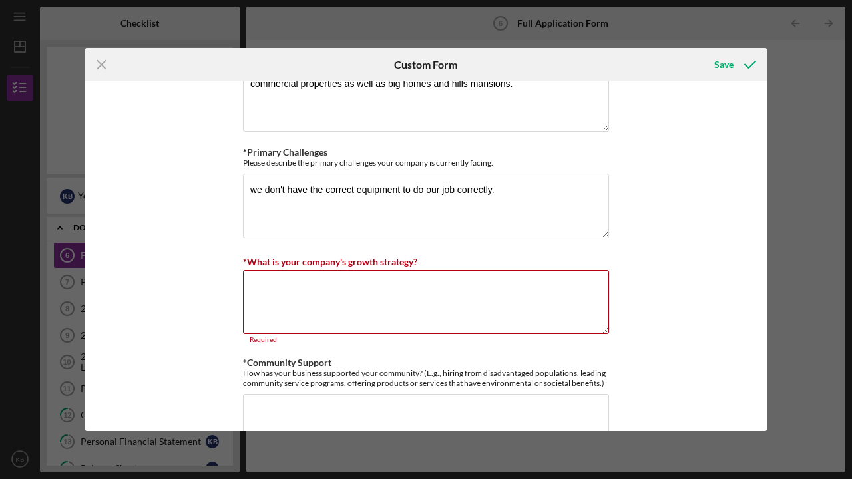
scroll to position [1119, 0]
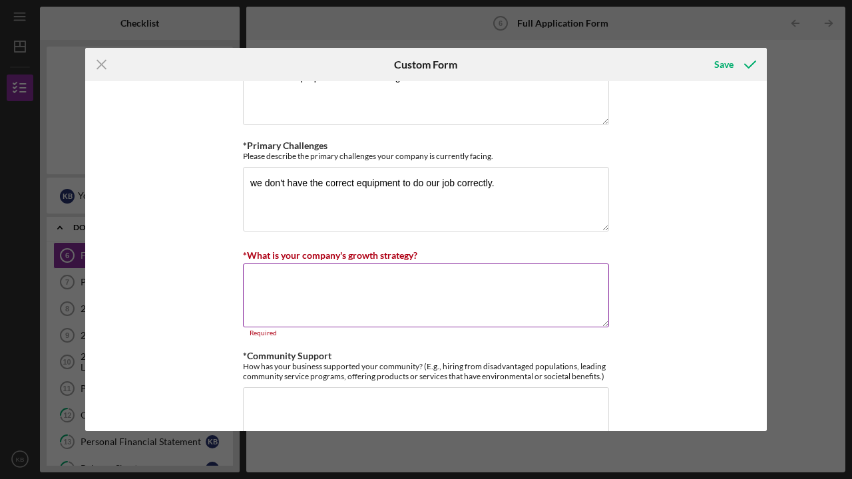
click at [403, 291] on textarea "*What is your company's growth strategy?" at bounding box center [426, 296] width 366 height 64
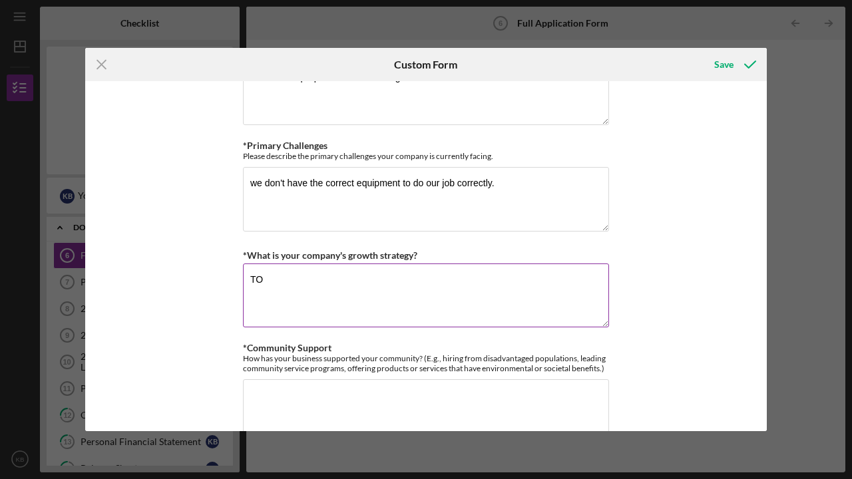
type textarea "T"
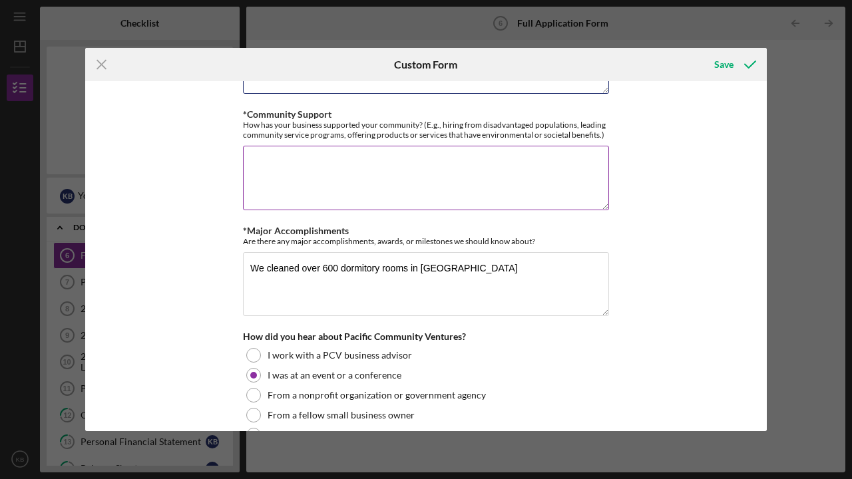
scroll to position [1345, 0]
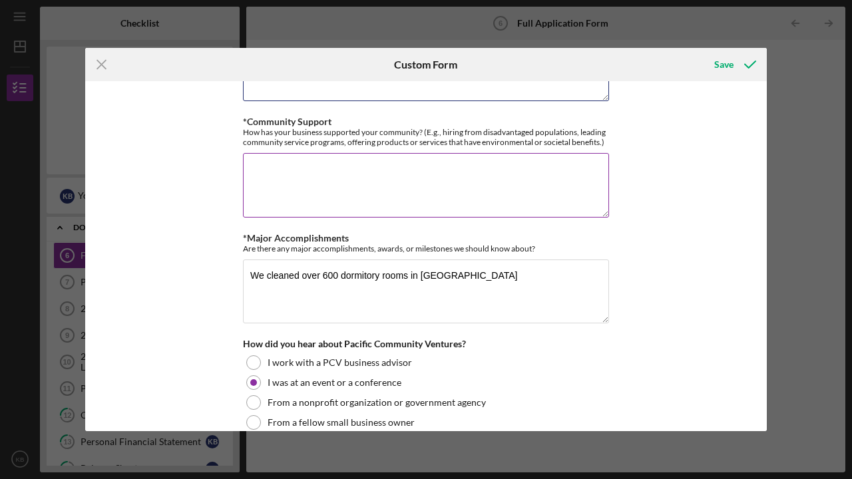
type textarea "once we have restored equipment we will go on a marketing word of mouth, by foo…"
click at [353, 180] on textarea "*Community Support" at bounding box center [426, 185] width 366 height 64
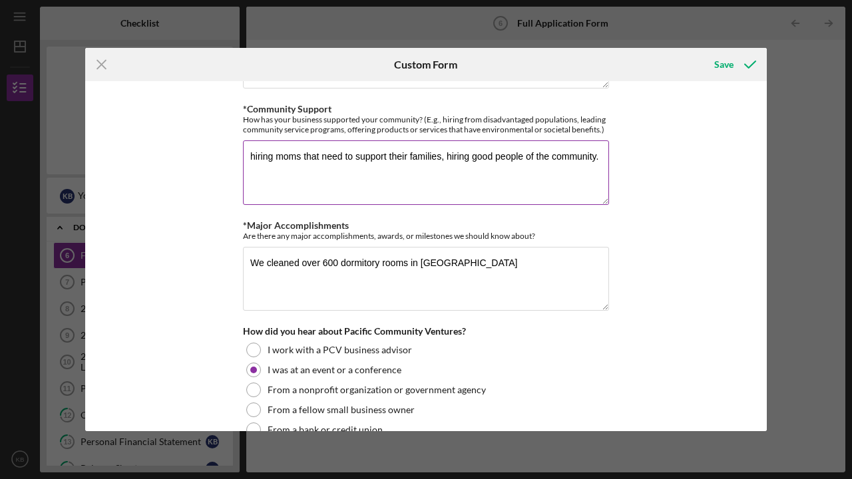
scroll to position [1360, 0]
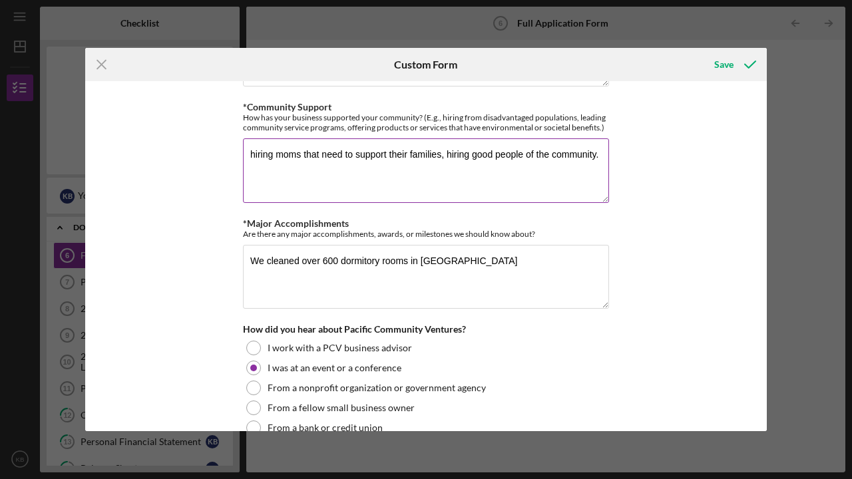
click at [564, 154] on textarea "hiring moms that need to support their families, hiring good people of the comm…" at bounding box center [426, 170] width 366 height 64
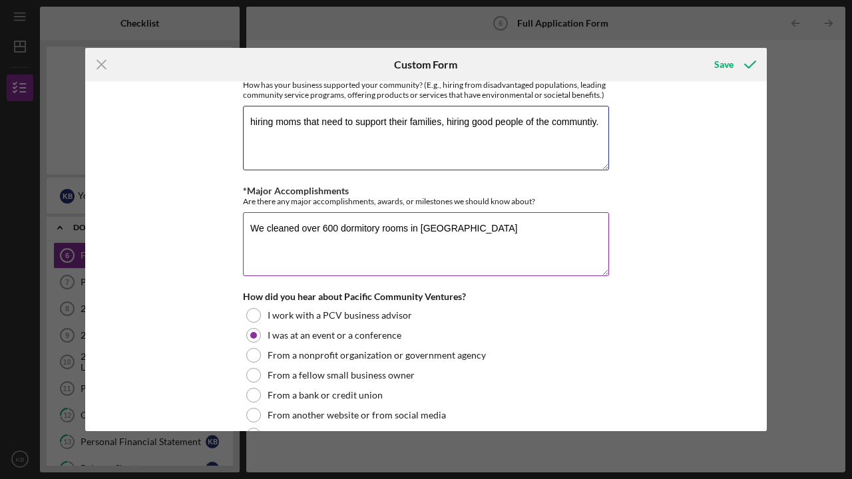
scroll to position [1397, 0]
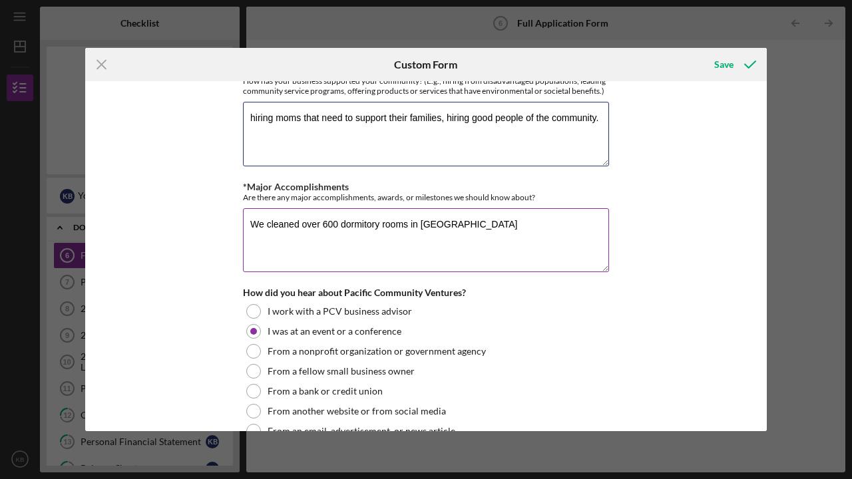
type textarea "hiring moms that need to support their families, hiring good people of the comm…"
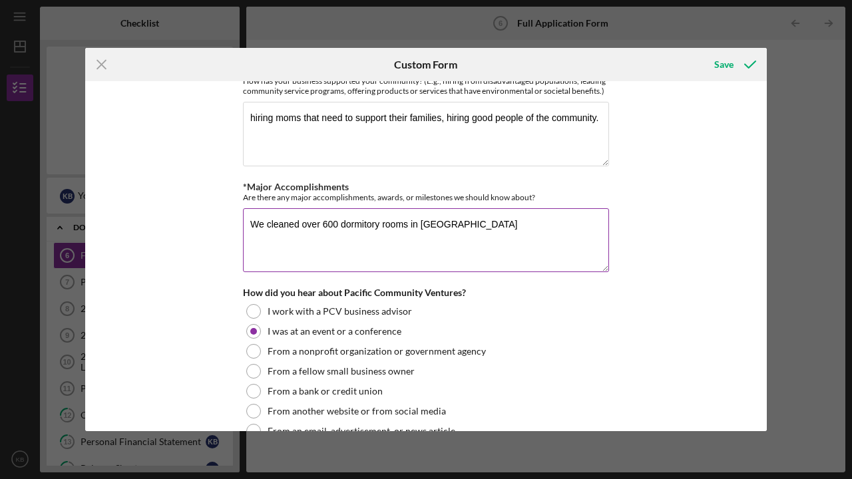
click at [578, 227] on textarea "We cleaned over 600 dormitory rooms in [GEOGRAPHIC_DATA]" at bounding box center [426, 240] width 366 height 64
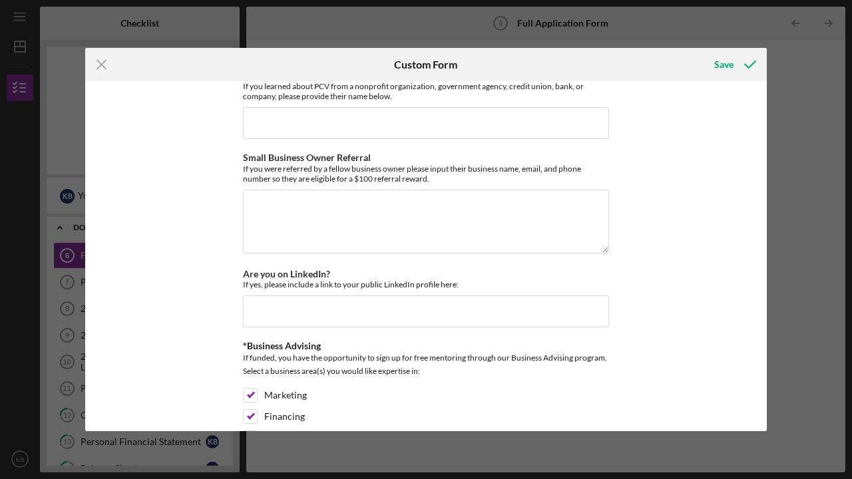
scroll to position [1851, 0]
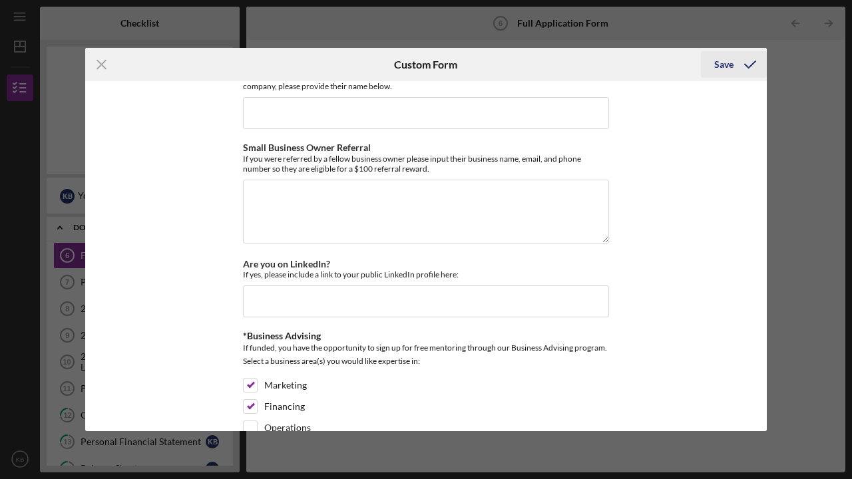
click at [734, 70] on icon "submit" at bounding box center [750, 64] width 33 height 33
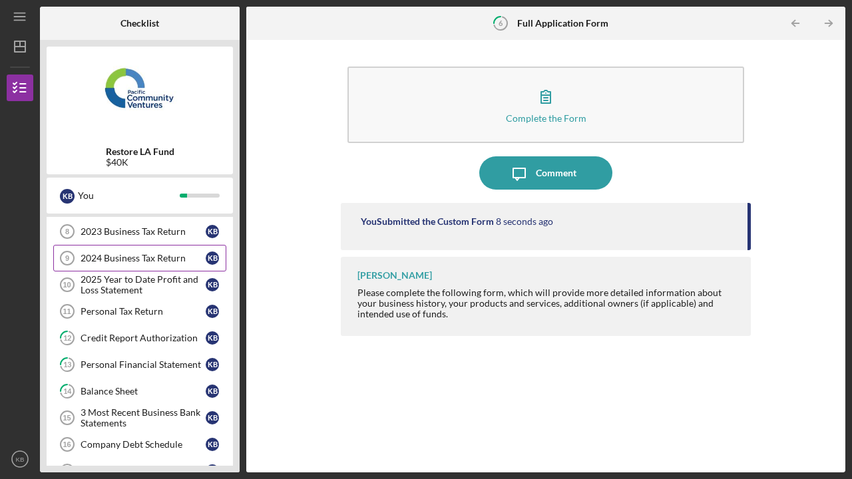
scroll to position [109, 0]
click at [180, 278] on div "2025 Year to Date Profit and Loss Statement" at bounding box center [143, 284] width 125 height 21
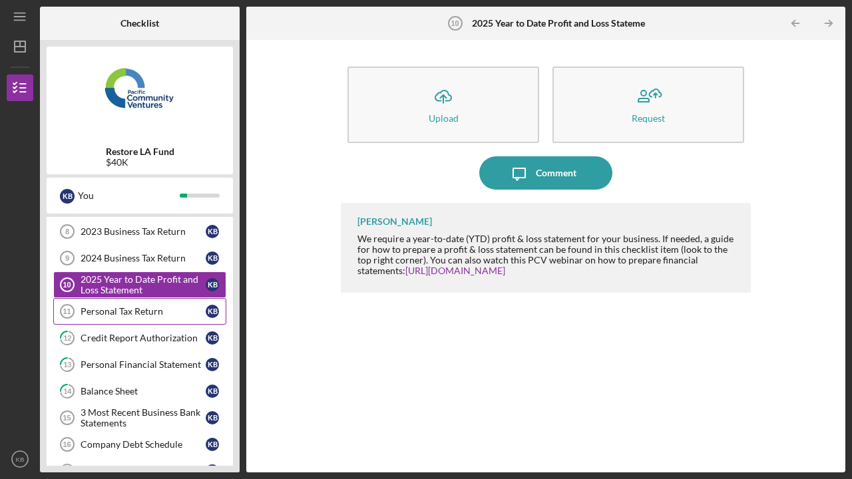
click at [163, 316] on div "Personal Tax Return" at bounding box center [143, 311] width 125 height 11
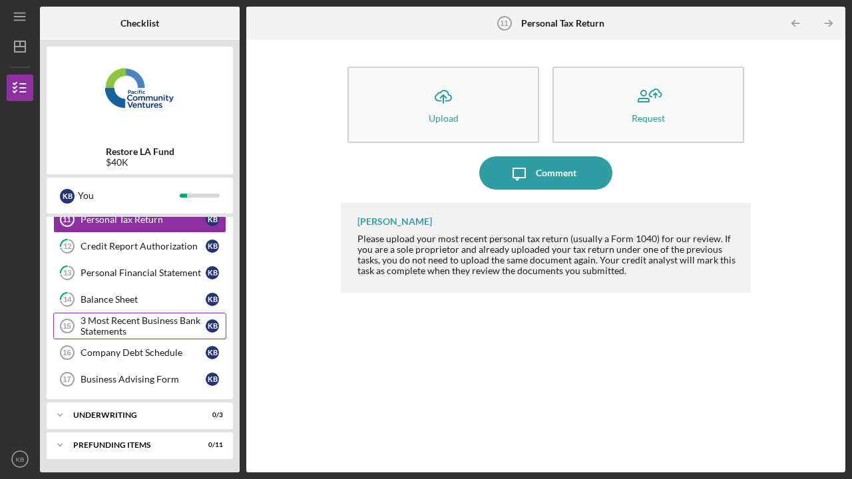
scroll to position [201, 0]
click at [156, 323] on div "3 Most Recent Business Bank Statements" at bounding box center [143, 326] width 125 height 21
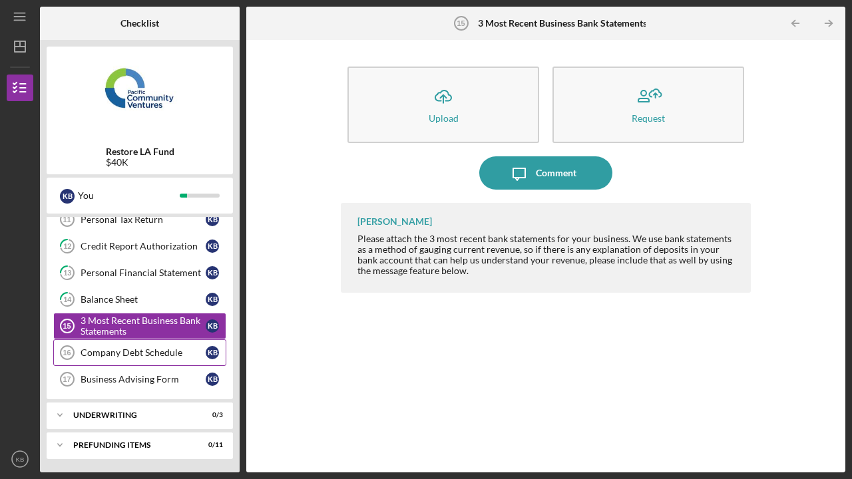
click at [144, 359] on link "Company Debt Schedule 16 Company Debt Schedule K B" at bounding box center [139, 352] width 173 height 27
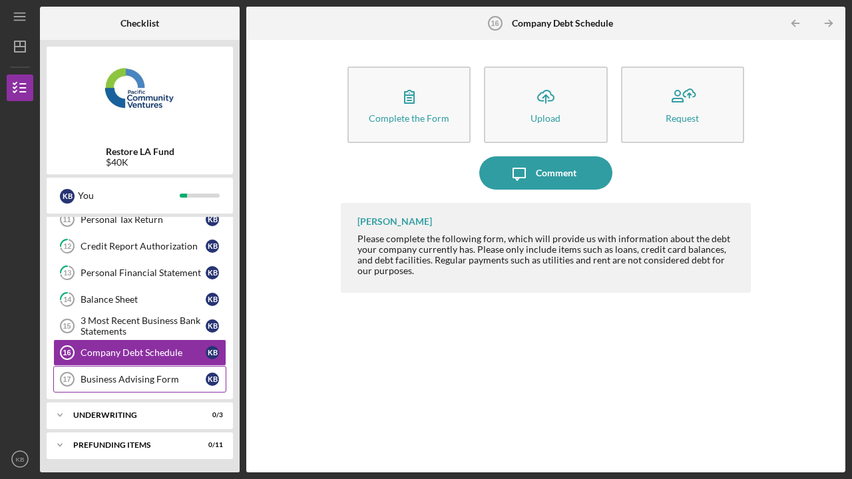
click at [152, 377] on div "Business Advising Form" at bounding box center [143, 379] width 125 height 11
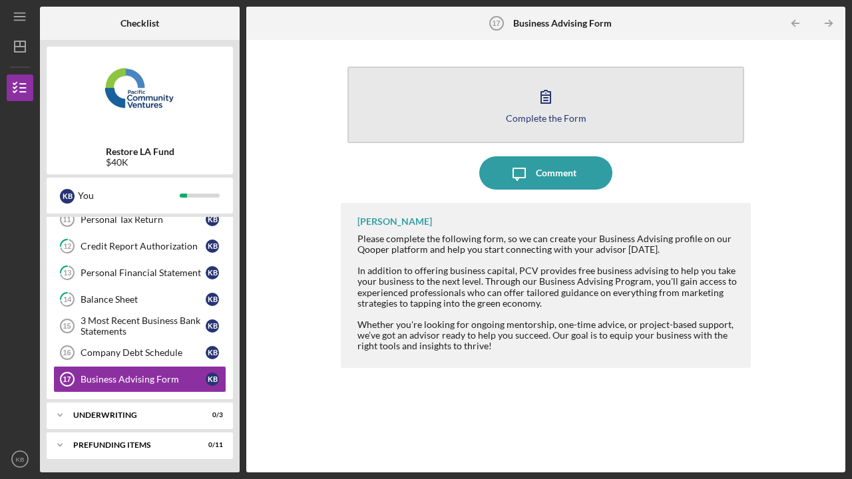
click at [572, 105] on button "Complete the Form Form" at bounding box center [545, 105] width 397 height 77
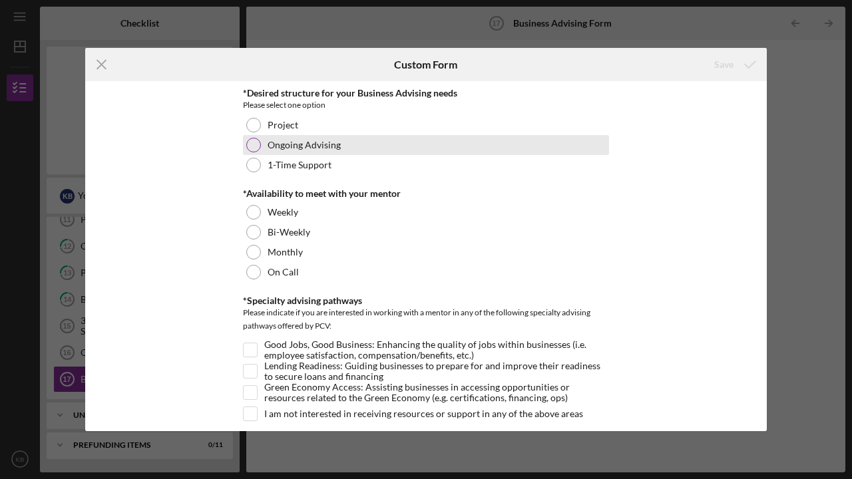
click at [332, 142] on label "Ongoing Advising" at bounding box center [304, 145] width 73 height 11
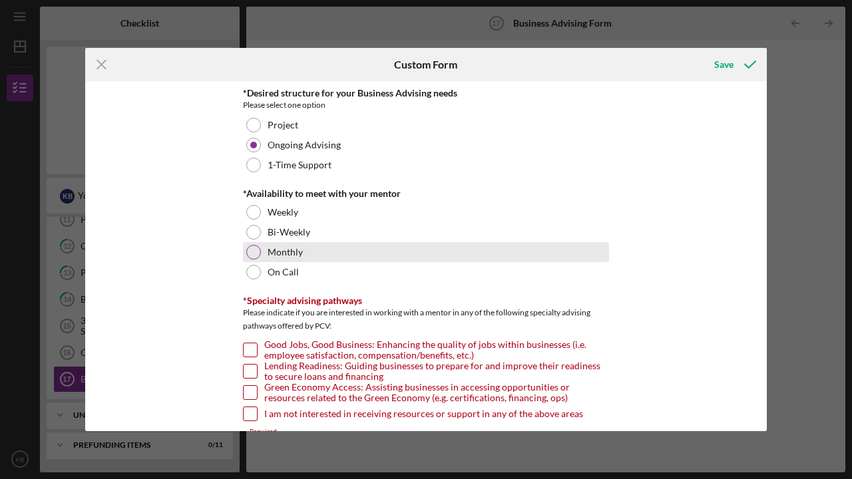
click at [297, 250] on label "Monthly" at bounding box center [285, 252] width 35 height 11
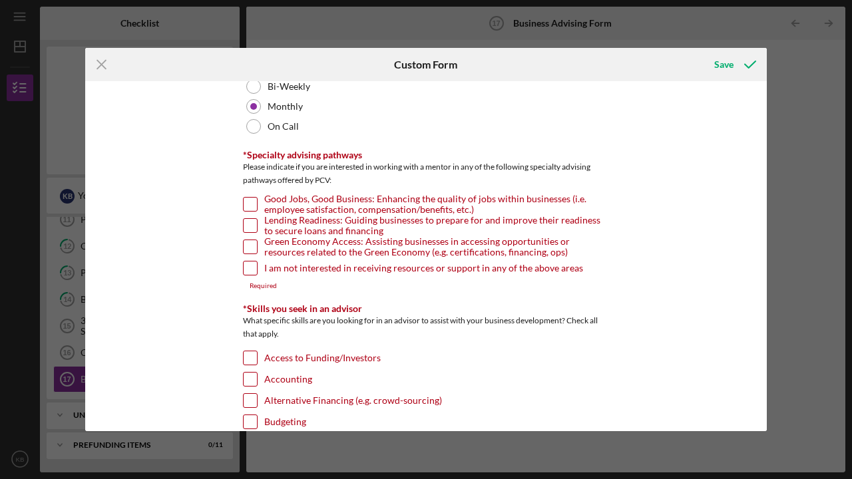
scroll to position [147, 0]
click at [248, 201] on input "Good Jobs, Good Business: Enhancing the quality of jobs within businesses (i.e.…" at bounding box center [250, 202] width 13 height 13
checkbox input "true"
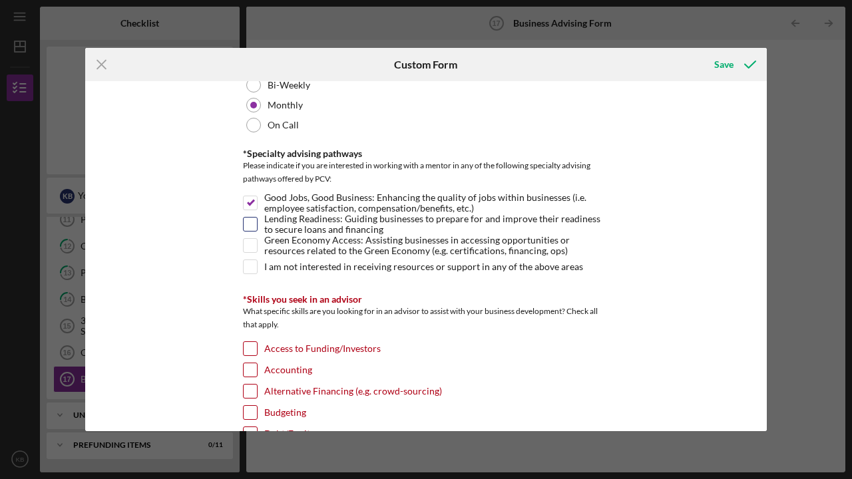
click at [250, 224] on input "Lending Readiness: Guiding businesses to prepare for and improve their readines…" at bounding box center [250, 224] width 13 height 13
checkbox input "true"
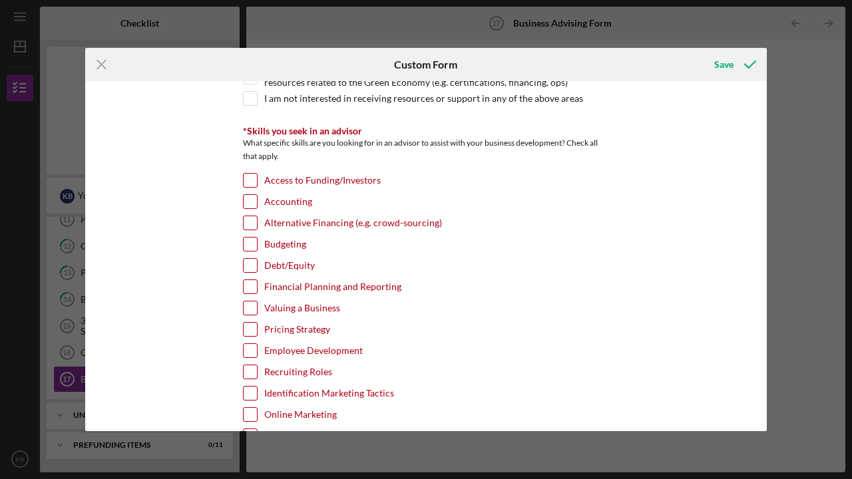
scroll to position [317, 0]
click at [250, 179] on input "Access to Funding/Investors" at bounding box center [250, 178] width 13 height 13
checkbox input "true"
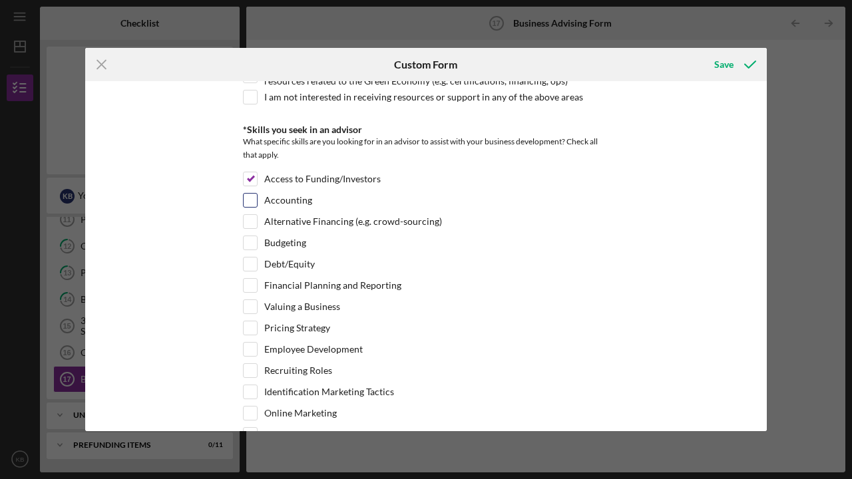
click at [248, 200] on input "Accounting" at bounding box center [250, 200] width 13 height 13
checkbox input "true"
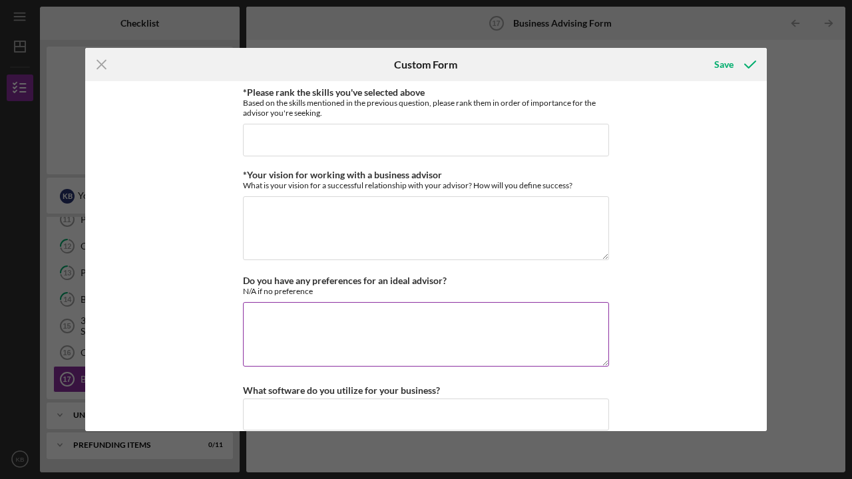
scroll to position [1129, 0]
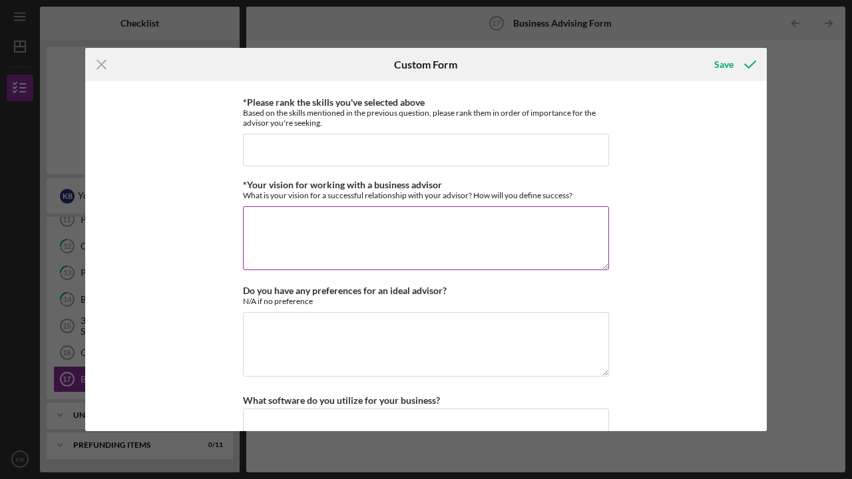
click at [306, 229] on textarea "*Your vision for working with a business advisor" at bounding box center [426, 238] width 366 height 64
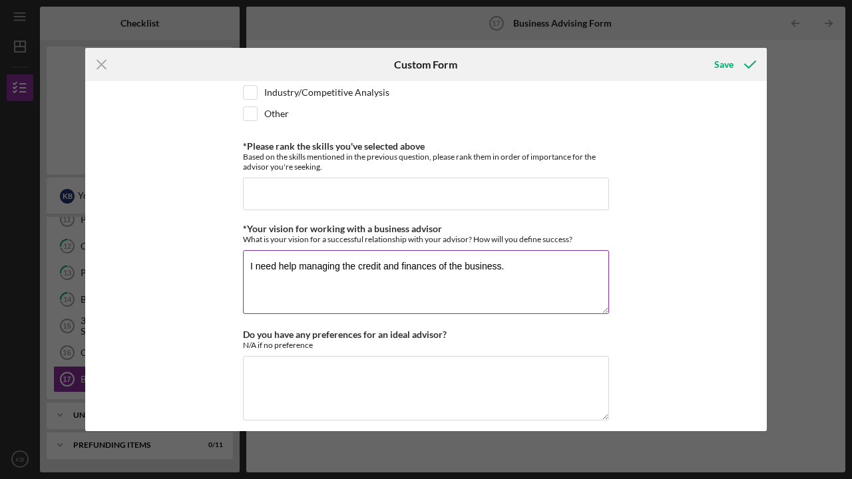
scroll to position [1082, 0]
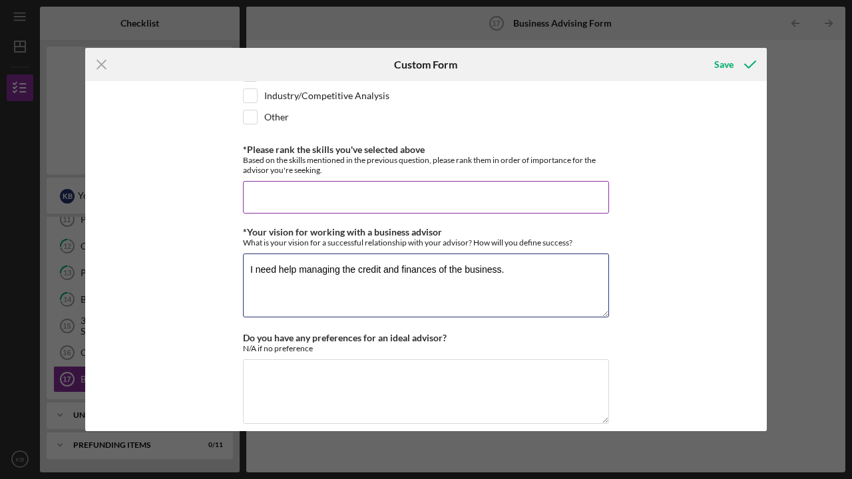
type textarea "I need help managing the credit and finances of the business."
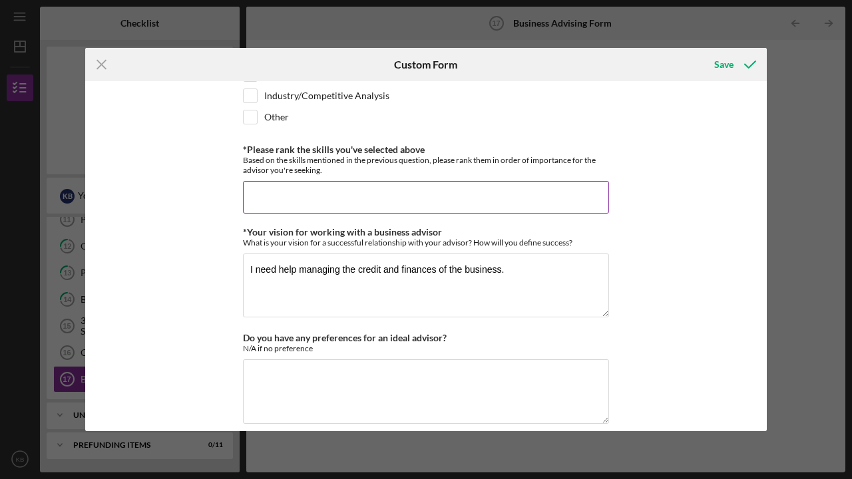
click at [337, 202] on input "*Please rank the skills you've selected above" at bounding box center [426, 197] width 366 height 32
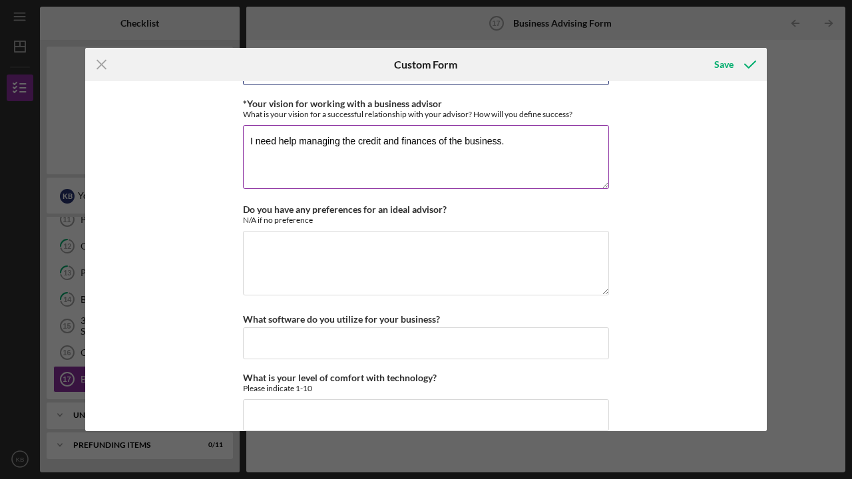
scroll to position [1223, 0]
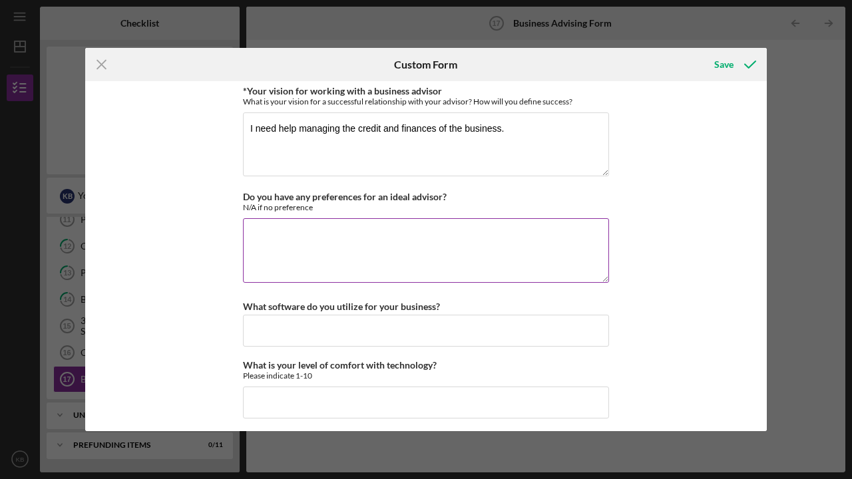
type input "financing first."
click at [321, 242] on textarea "Do you have any preferences for an ideal advisor?" at bounding box center [426, 250] width 366 height 64
type textarea "n"
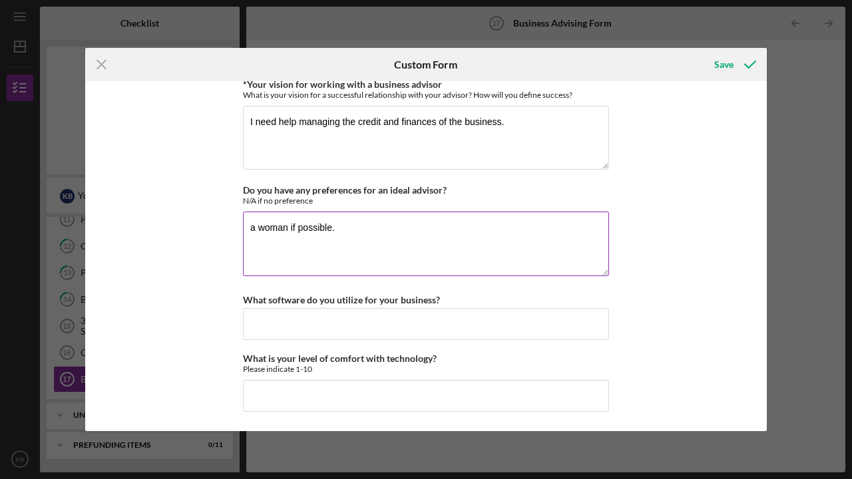
scroll to position [1229, 0]
type textarea "a woman if possible."
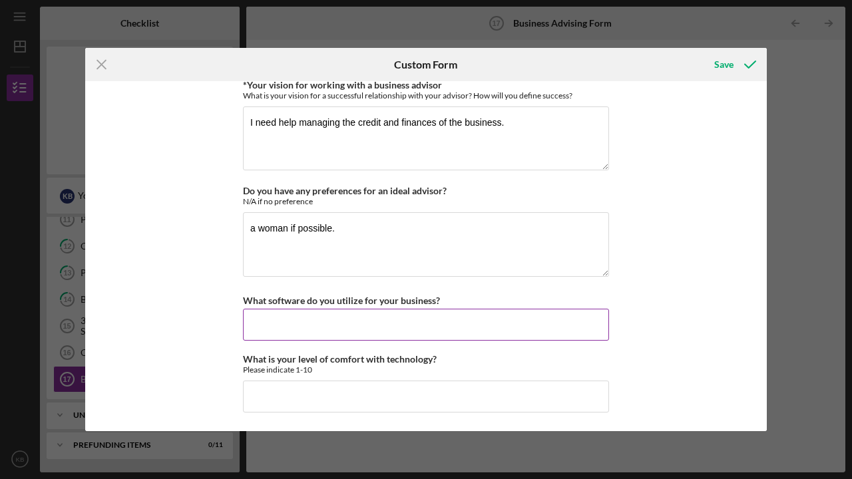
click at [339, 324] on input "What software do you utilize for your business?" at bounding box center [426, 325] width 366 height 32
type input "canvas and excel."
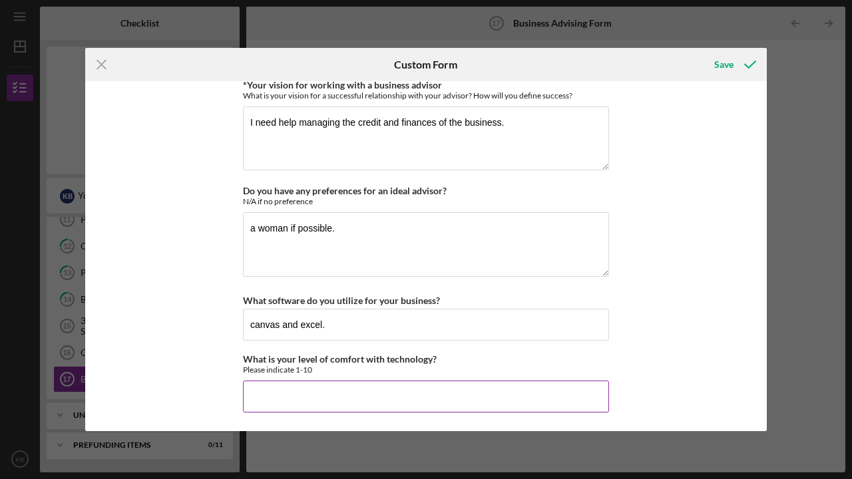
click at [342, 386] on input "What is your level of comfort with technology?" at bounding box center [426, 397] width 366 height 32
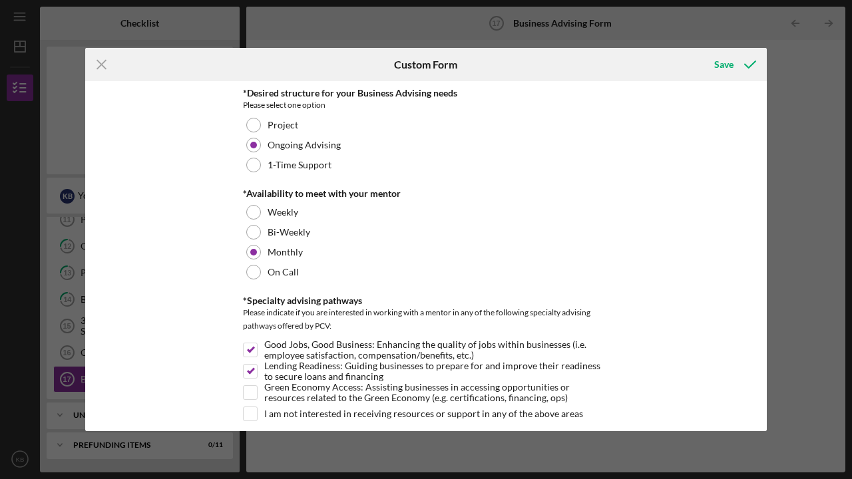
scroll to position [0, 0]
type input "5"
click at [725, 63] on div "Save" at bounding box center [723, 64] width 19 height 27
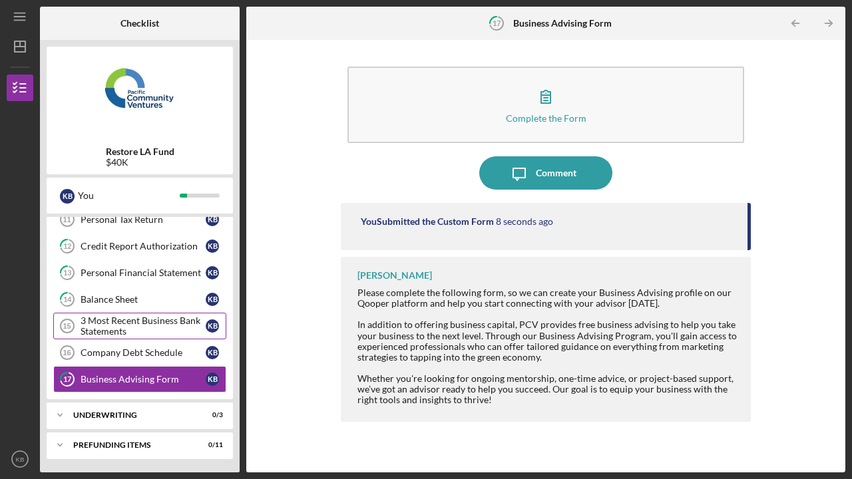
click at [163, 330] on div "3 Most Recent Business Bank Statements" at bounding box center [143, 326] width 125 height 21
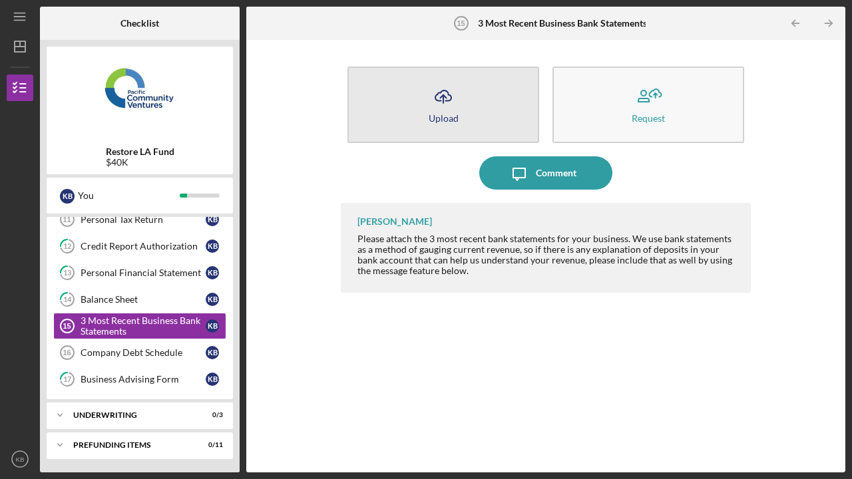
click at [472, 120] on button "Icon/Upload Upload" at bounding box center [443, 105] width 192 height 77
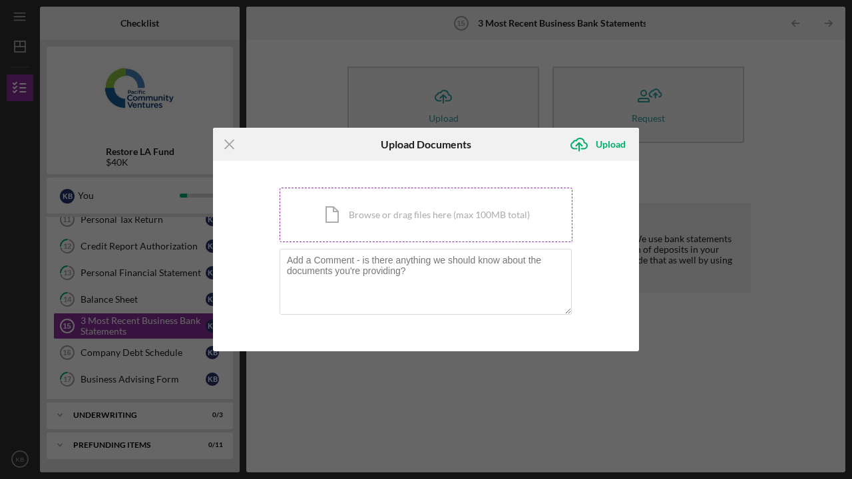
click at [416, 216] on div "Icon/Document Browse or drag files here (max 100MB total) Tap to choose files o…" at bounding box center [426, 215] width 293 height 55
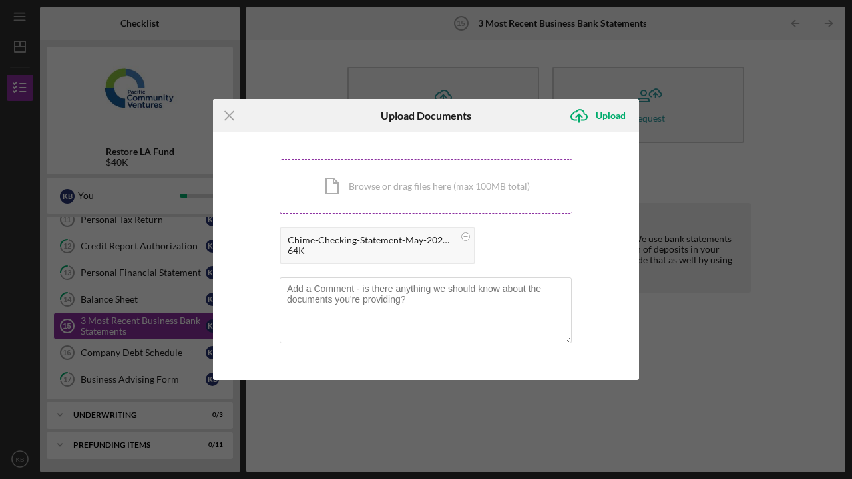
click at [478, 190] on div "Icon/Document Browse or drag files here (max 100MB total) Tap to choose files o…" at bounding box center [426, 186] width 293 height 55
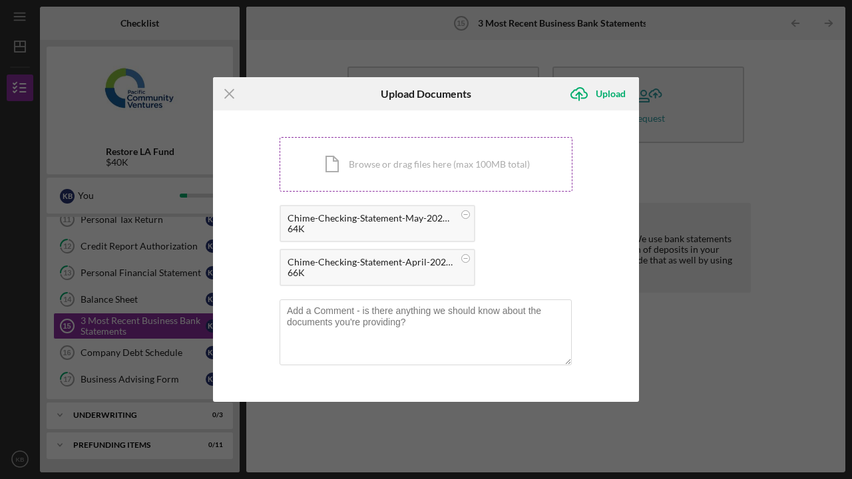
click at [461, 169] on div "Icon/Document Browse or drag files here (max 100MB total) Tap to choose files o…" at bounding box center [426, 164] width 293 height 55
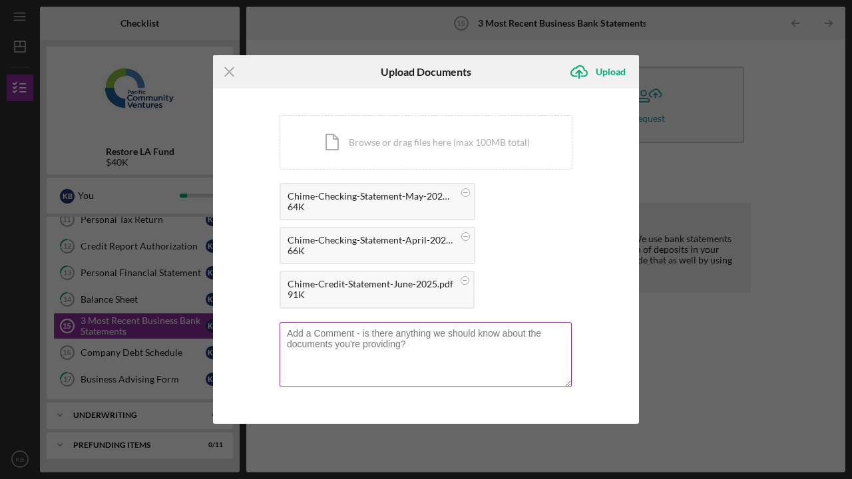
click at [518, 339] on textarea at bounding box center [426, 354] width 292 height 65
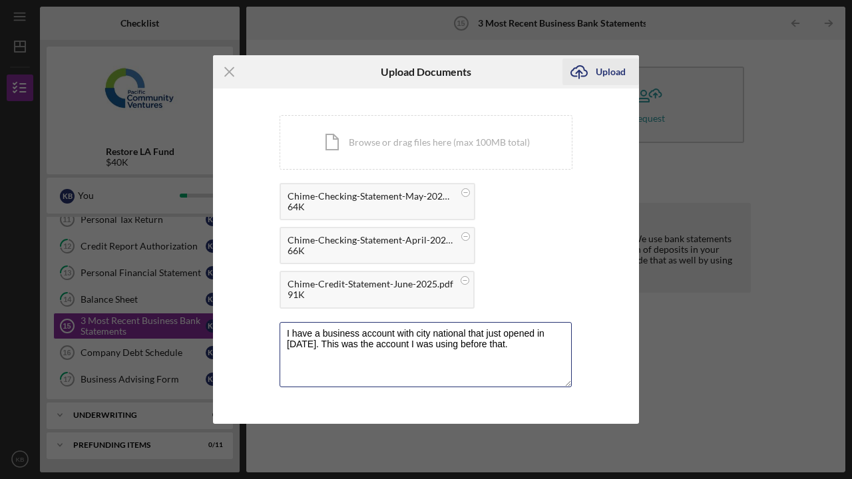
type textarea "I have a business account with city national that just opened in [DATE]. This w…"
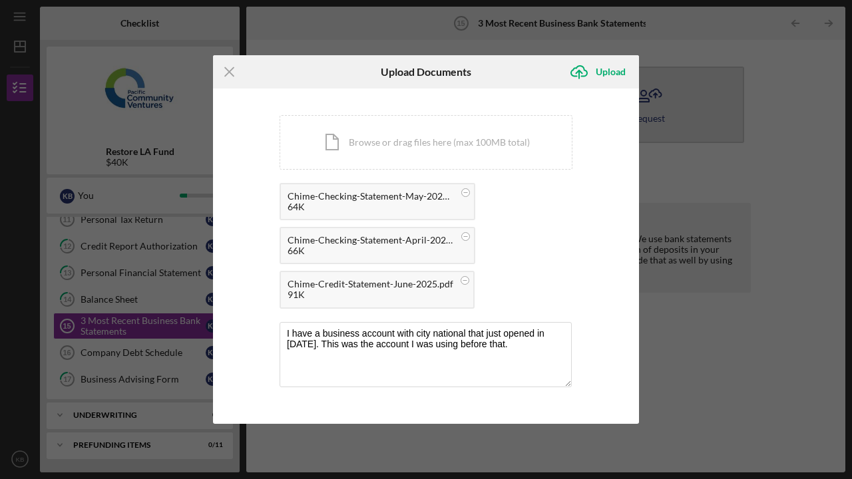
click at [604, 71] on div "Upload" at bounding box center [611, 72] width 30 height 27
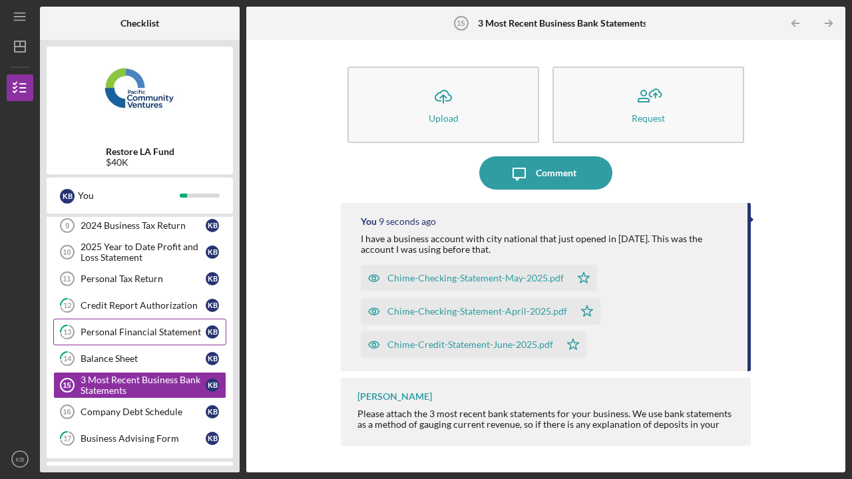
scroll to position [140, 0]
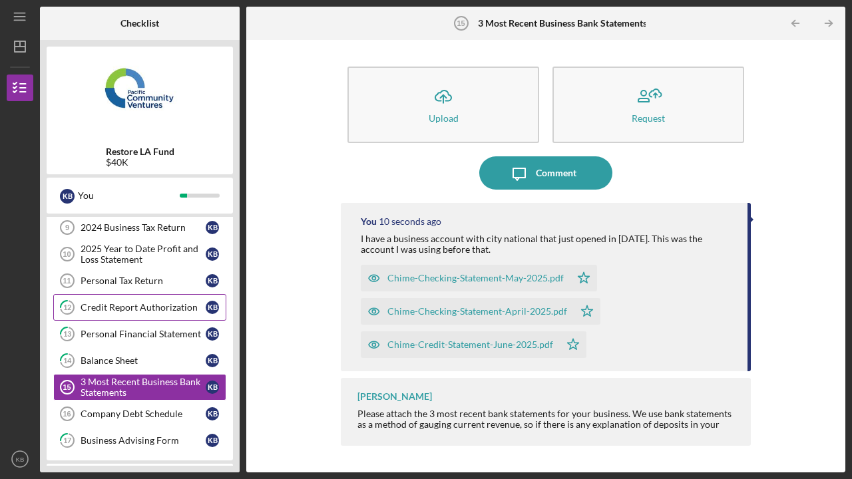
click at [164, 308] on div "Credit Report Authorization" at bounding box center [143, 307] width 125 height 11
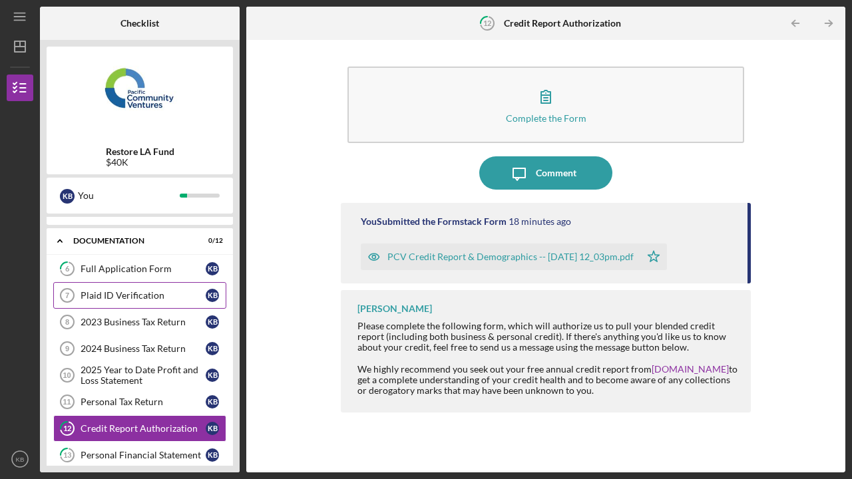
scroll to position [18, 0]
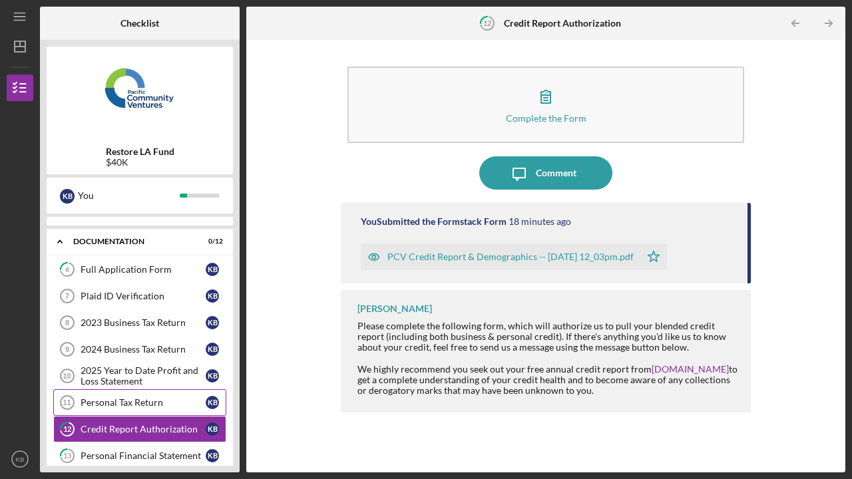
click at [166, 403] on div "Personal Tax Return" at bounding box center [143, 402] width 125 height 11
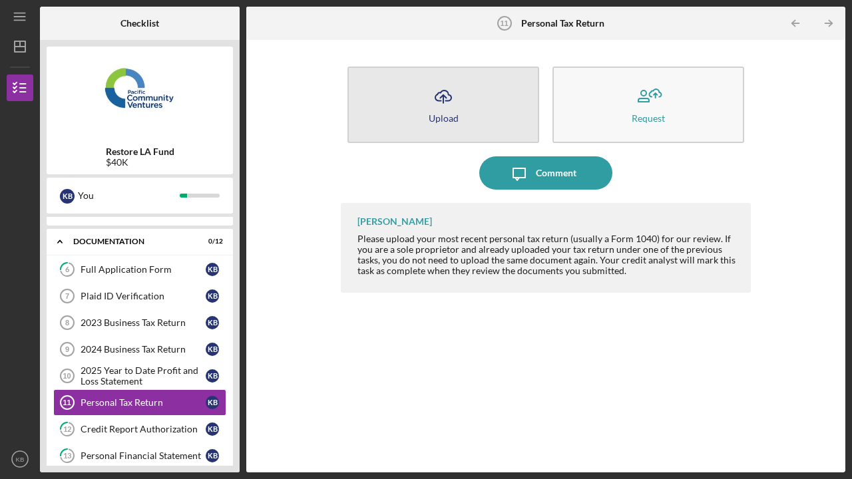
click at [445, 110] on icon "Icon/Upload" at bounding box center [443, 96] width 33 height 33
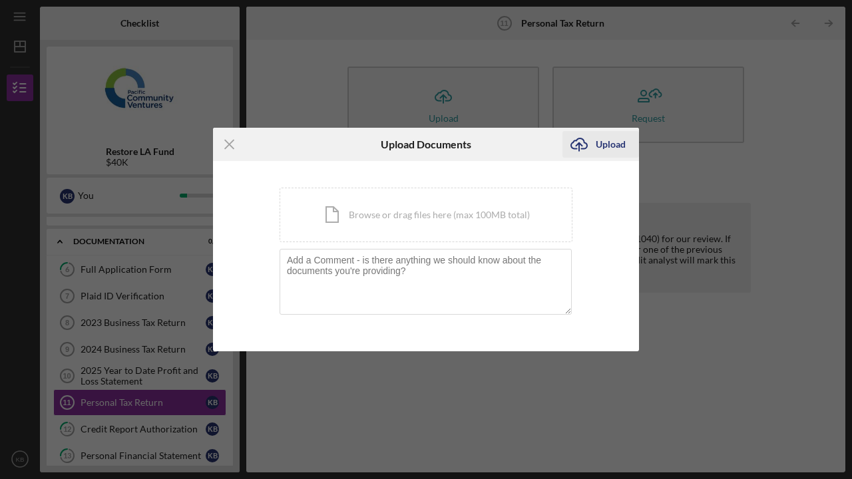
click at [604, 148] on div "Upload" at bounding box center [611, 144] width 30 height 27
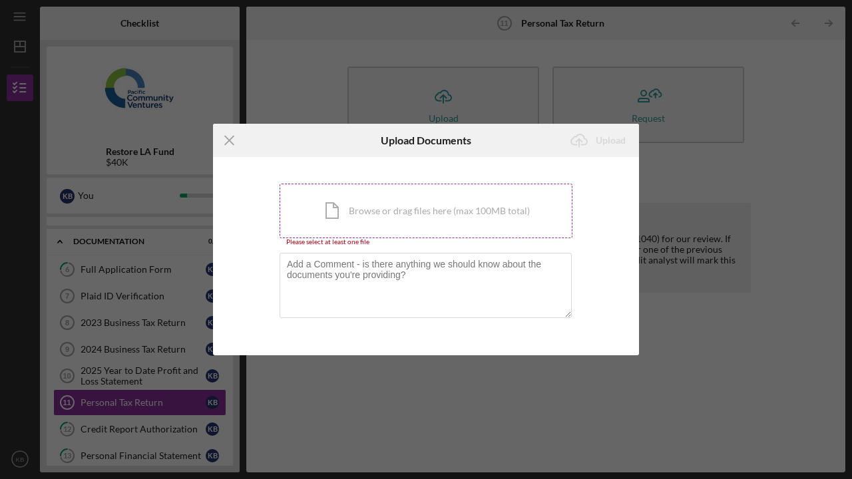
click at [481, 213] on div "Icon/Document Browse or drag files here (max 100MB total) Tap to choose files o…" at bounding box center [426, 211] width 293 height 55
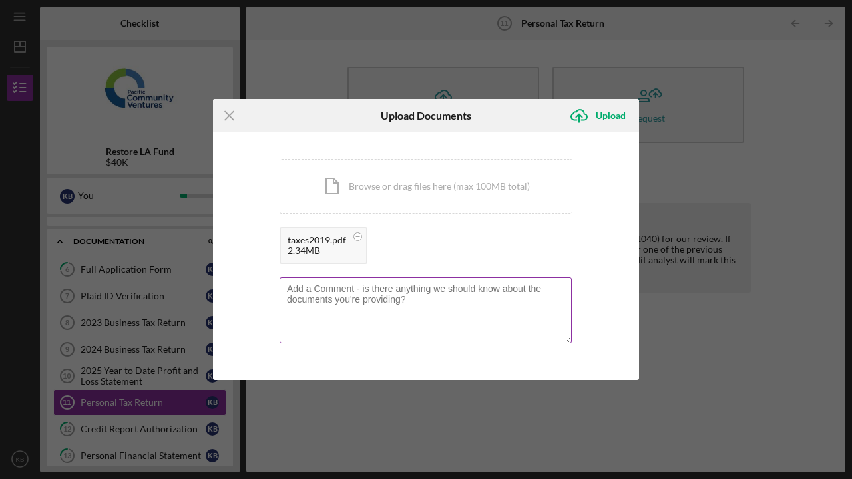
click at [476, 303] on textarea at bounding box center [426, 310] width 292 height 65
type textarea "the last taxes I did was on 2020."
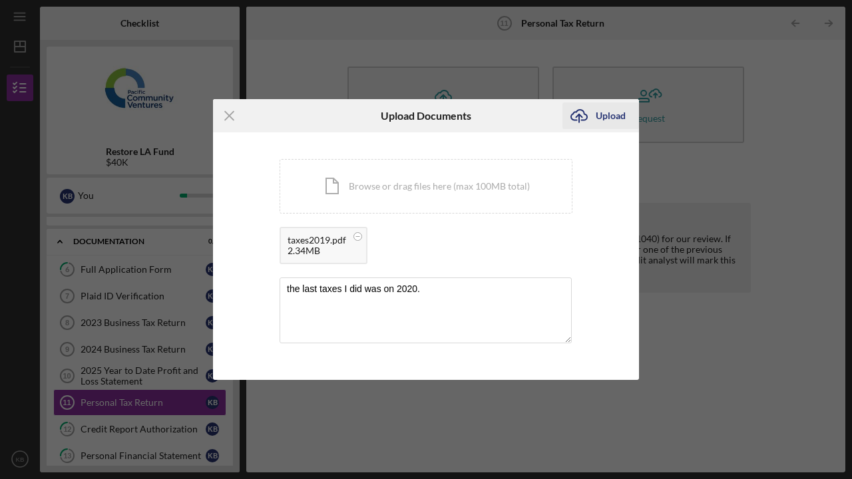
click at [610, 116] on div "Upload" at bounding box center [611, 116] width 30 height 27
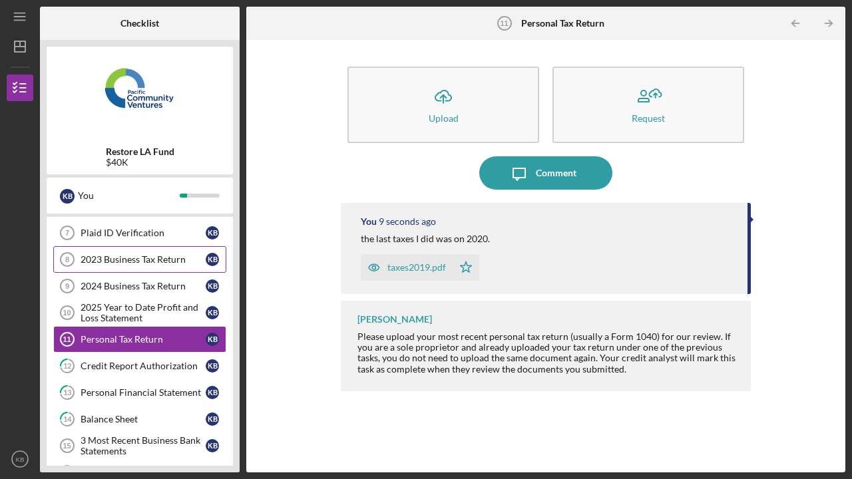
scroll to position [83, 0]
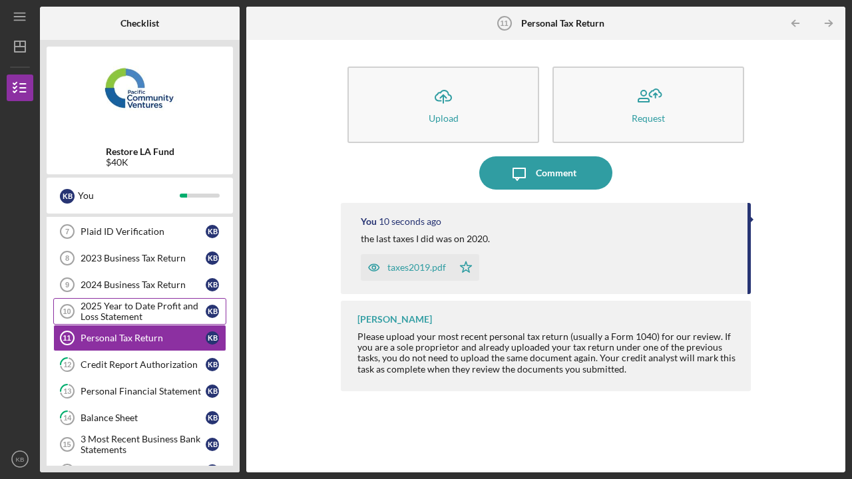
click at [169, 312] on div "2025 Year to Date Profit and Loss Statement" at bounding box center [143, 311] width 125 height 21
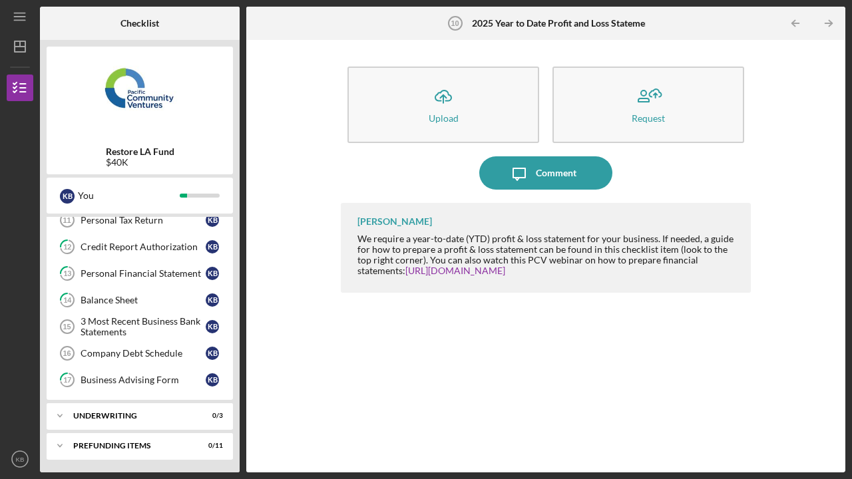
scroll to position [201, 0]
click at [157, 412] on div "Underwriting" at bounding box center [144, 415] width 143 height 8
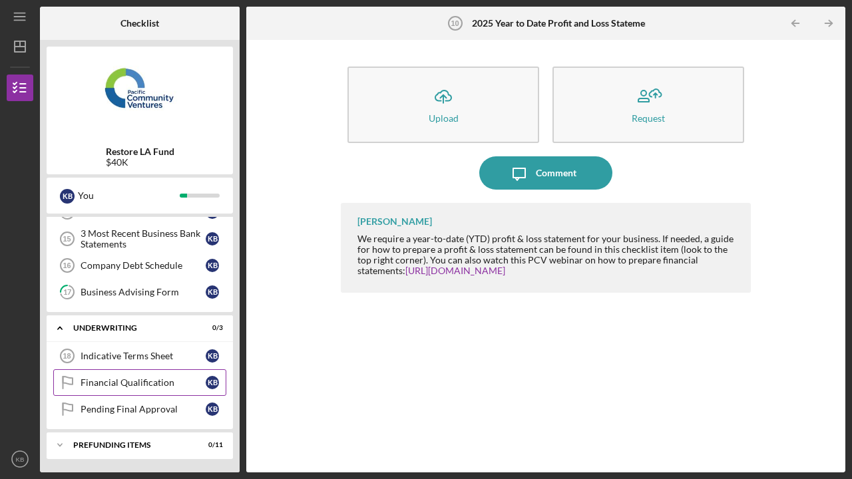
scroll to position [288, 0]
click at [151, 441] on div "Icon/Expander Prefunding Items 0 / 11" at bounding box center [140, 445] width 186 height 27
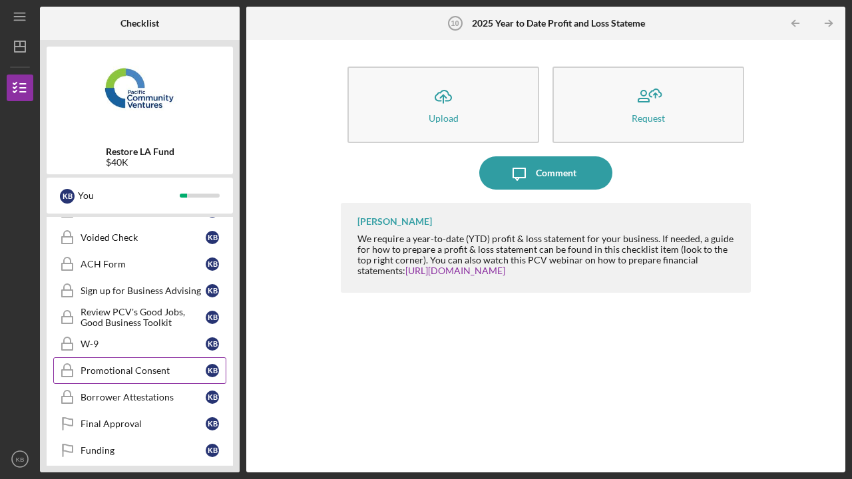
scroll to position [579, 0]
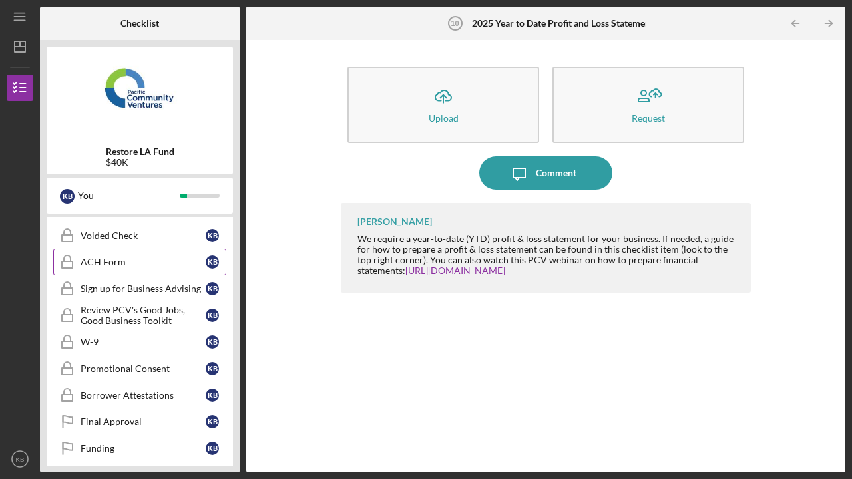
click at [125, 267] on div "ACH Form" at bounding box center [143, 262] width 125 height 11
